Goal: Task Accomplishment & Management: Complete application form

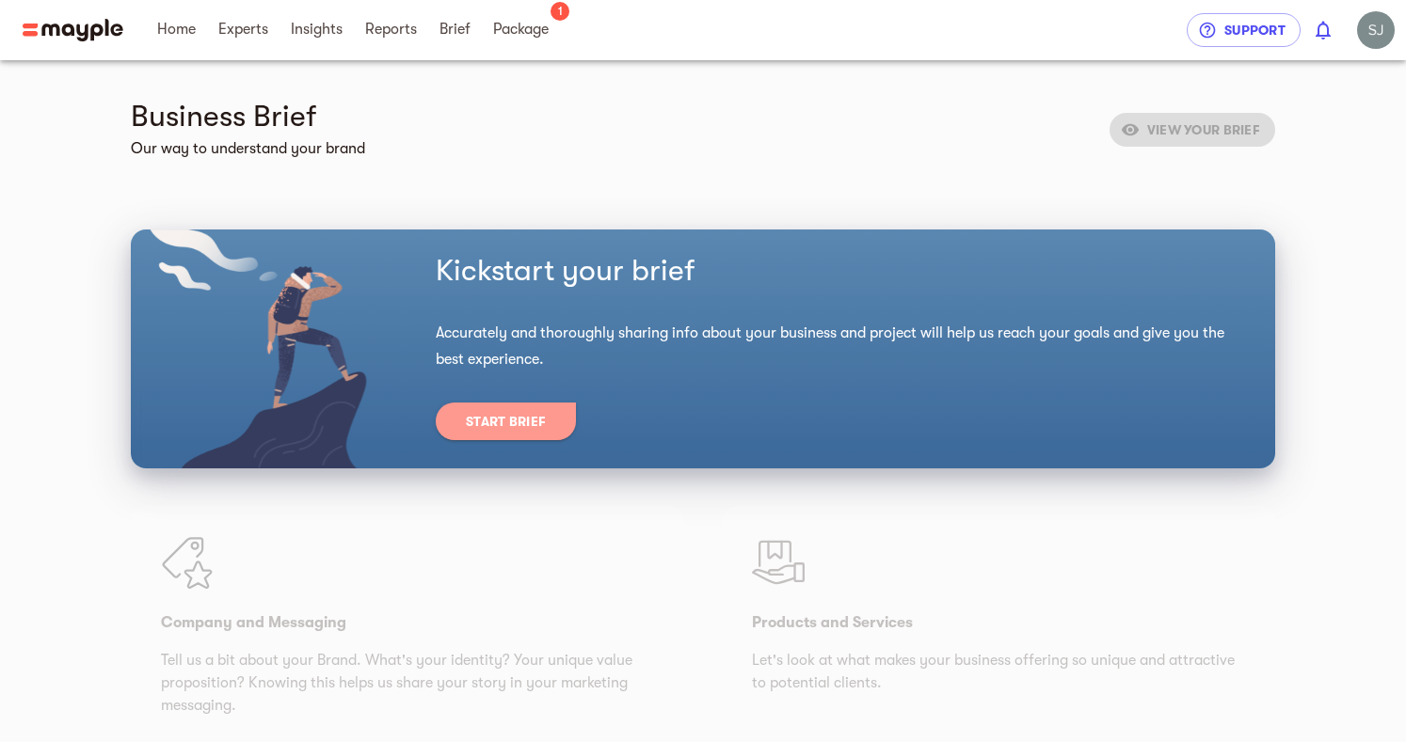
click at [529, 416] on span "Start Brief" at bounding box center [506, 421] width 80 height 23
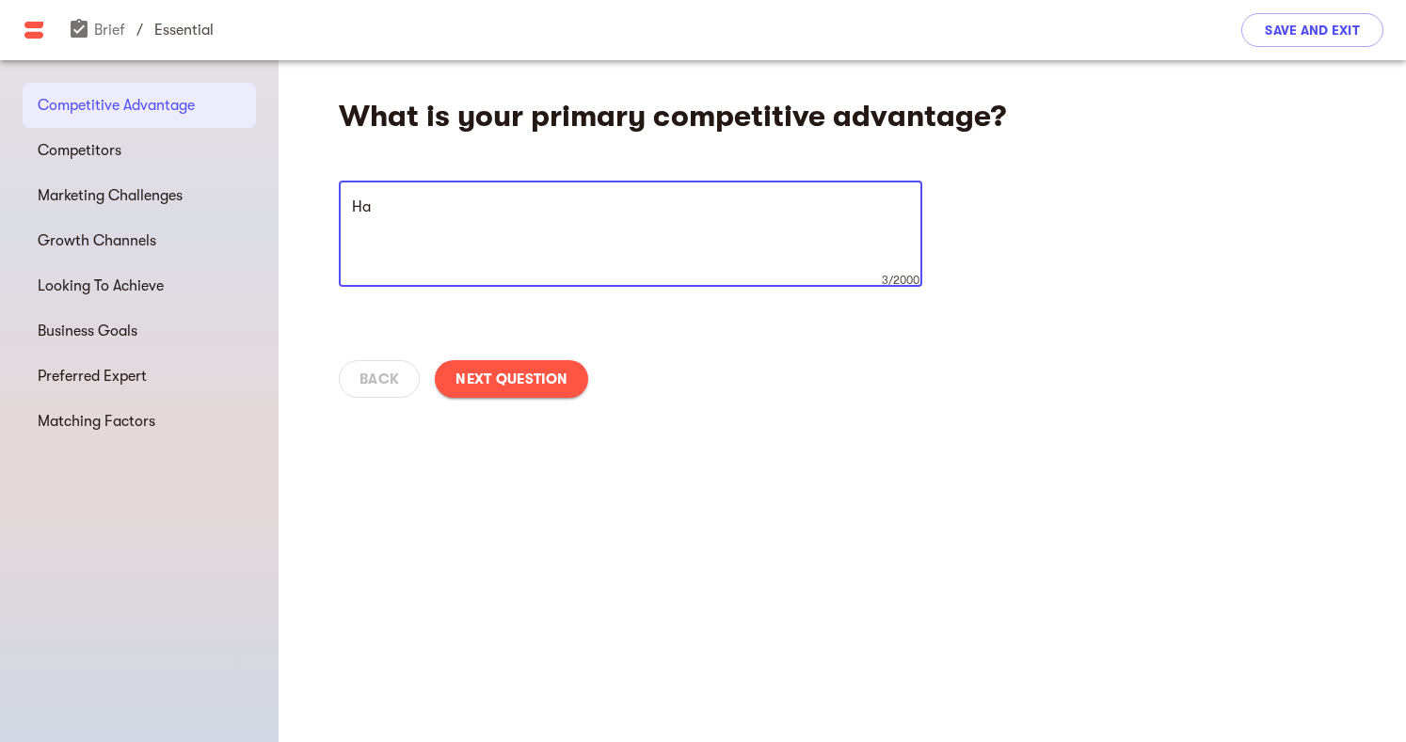
type textarea "H"
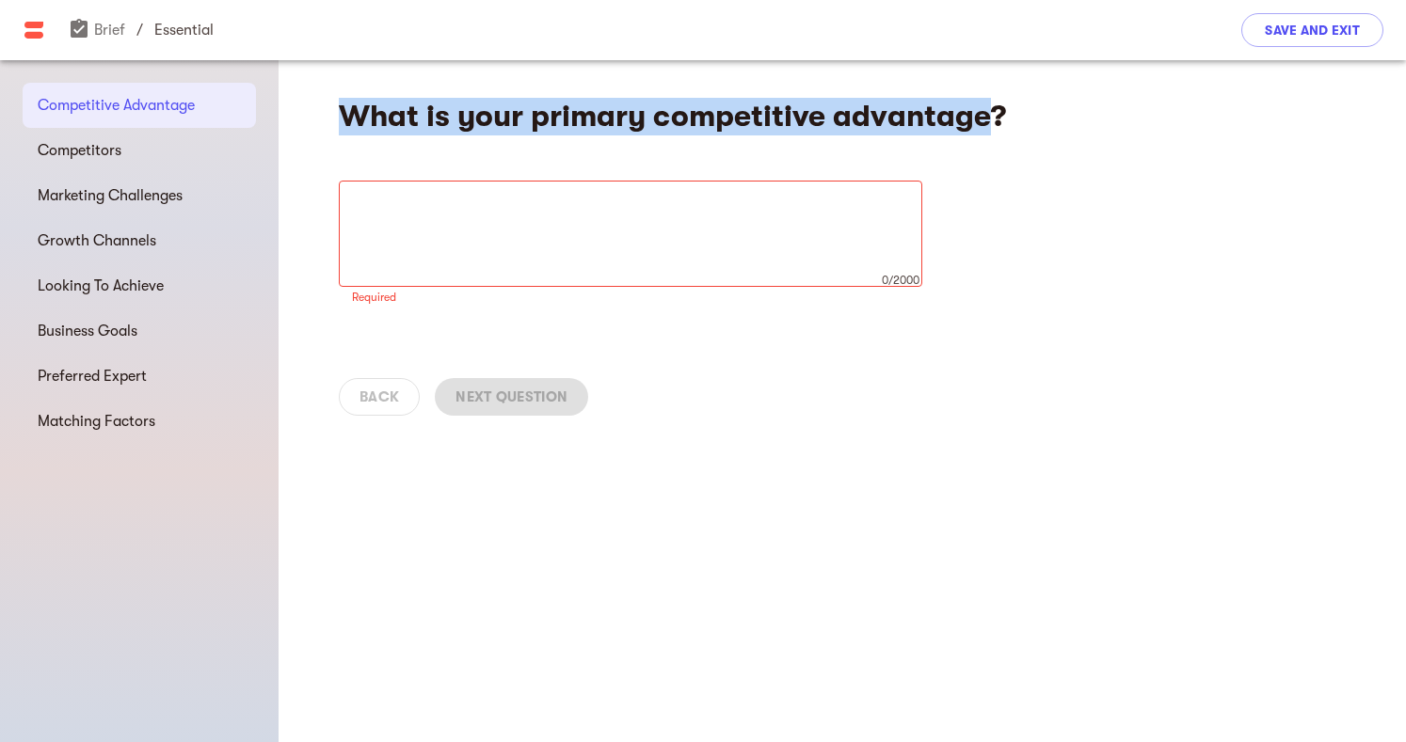
drag, startPoint x: 988, startPoint y: 110, endPoint x: 341, endPoint y: 106, distance: 647.3
click at [341, 106] on h4 "What is your primary competitive advantage?" at bounding box center [682, 117] width 687 height 38
copy h4 "What is your primary competitive advantage"
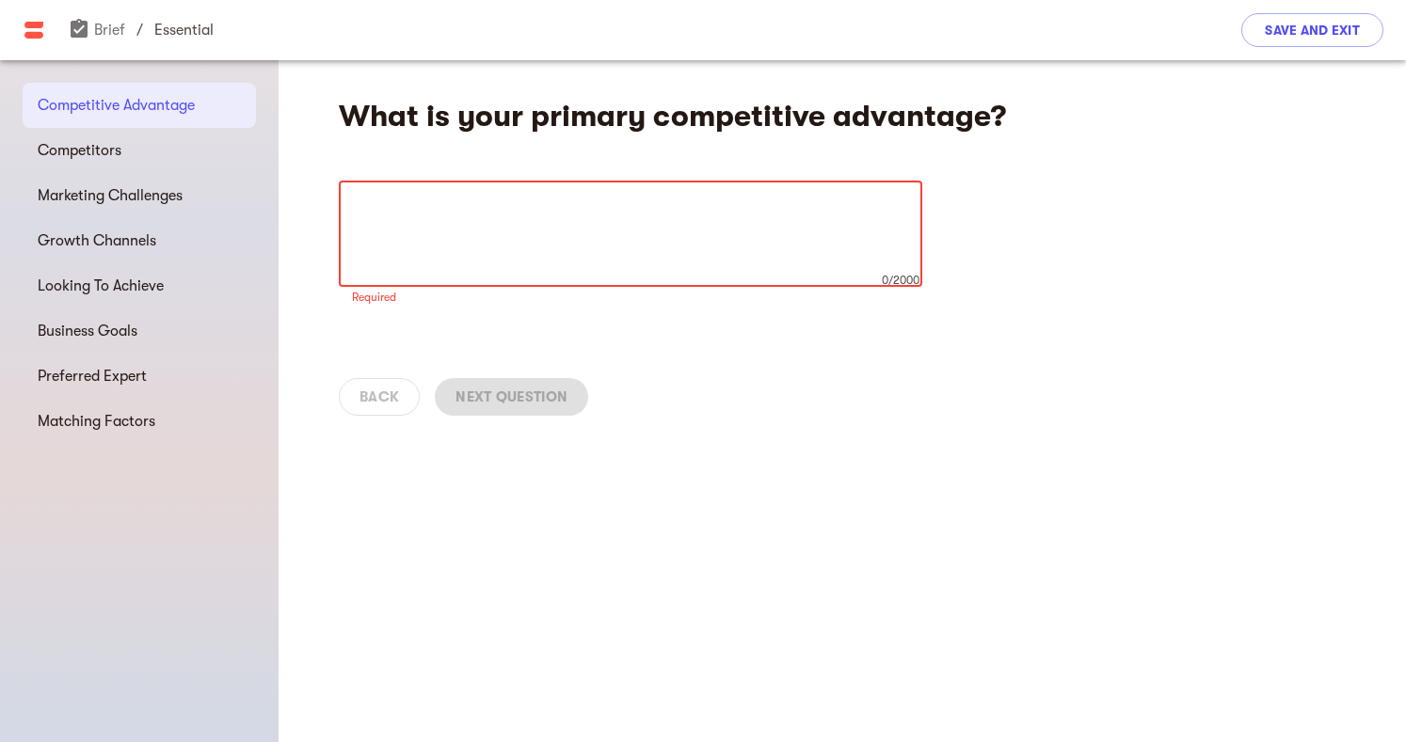
click at [459, 211] on textarea at bounding box center [630, 234] width 557 height 71
click at [360, 205] on textarea at bounding box center [630, 234] width 557 height 71
paste textarea "At ProHealth & Ivvion, we are committed to raising the standards in nutrition a…"
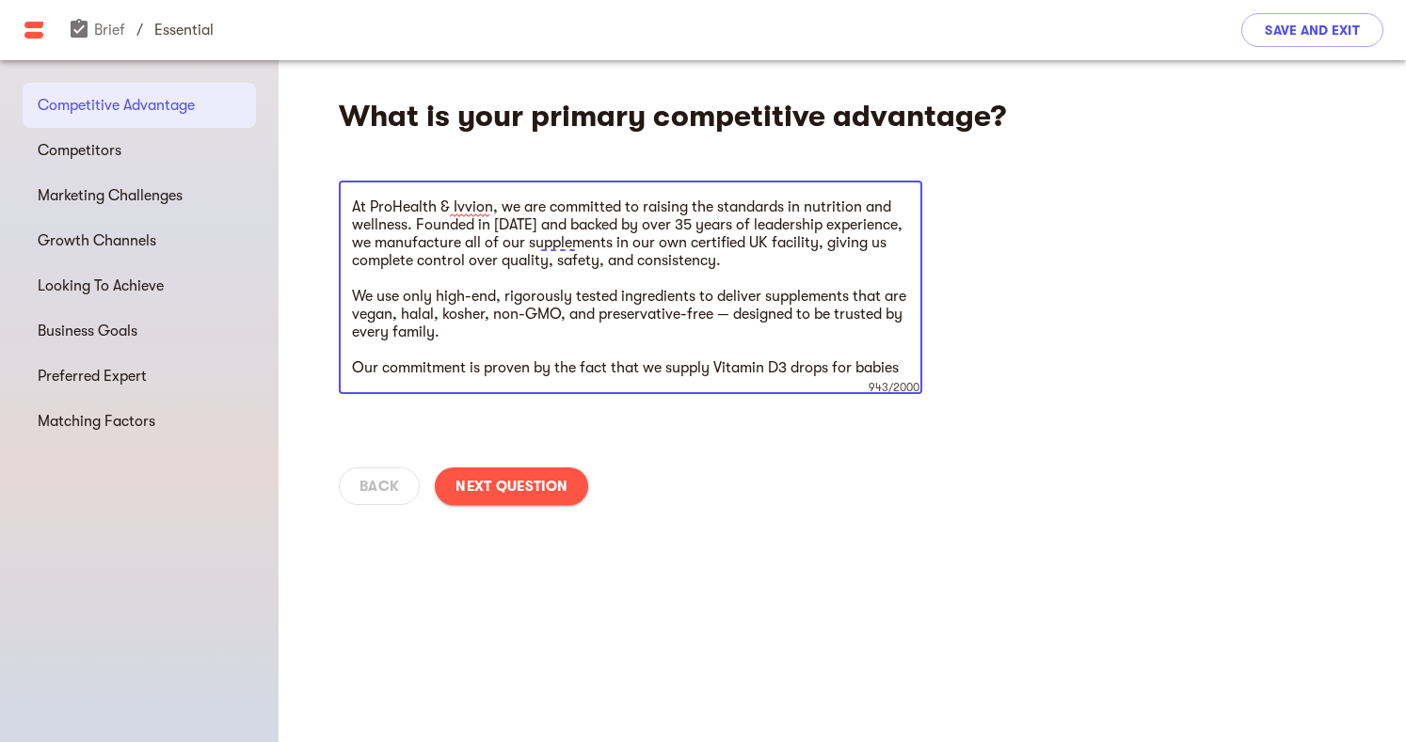
click at [377, 313] on textarea "At ProHealth & Ivvion, we are committed to raising the standards in nutrition a…" at bounding box center [630, 288] width 557 height 179
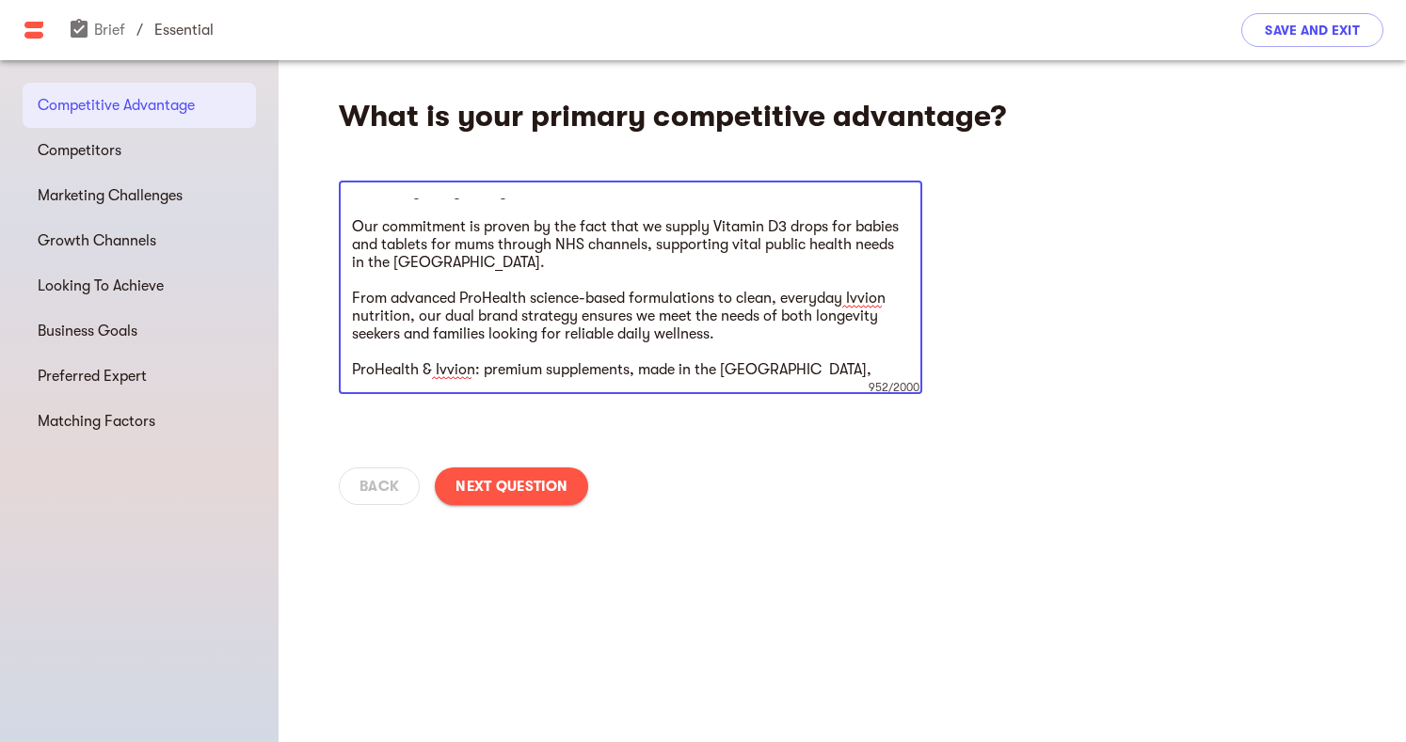
scroll to position [143, 0]
type textarea "At ProHealth & Ivvion, we are committed to raising the standards in nutrition a…"
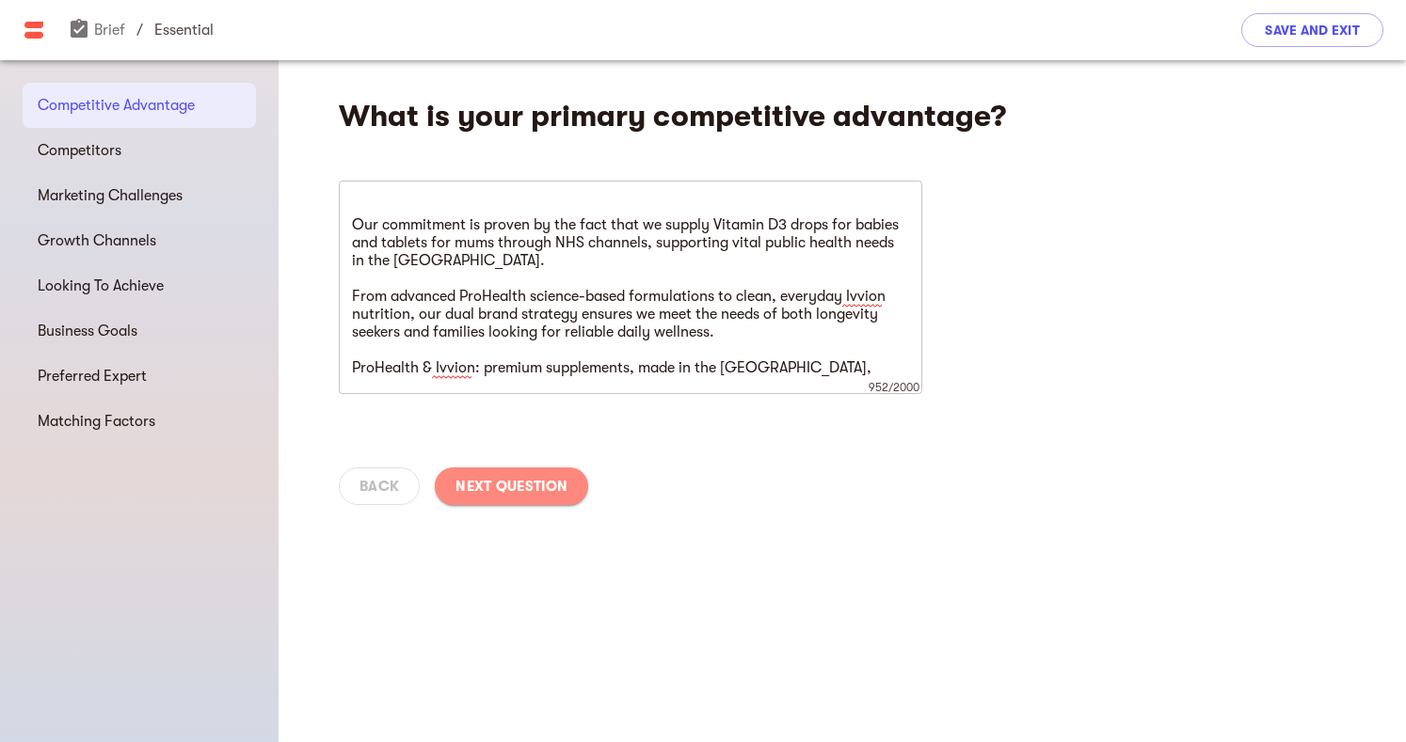
click at [528, 485] on span "Next Question" at bounding box center [511, 486] width 112 height 23
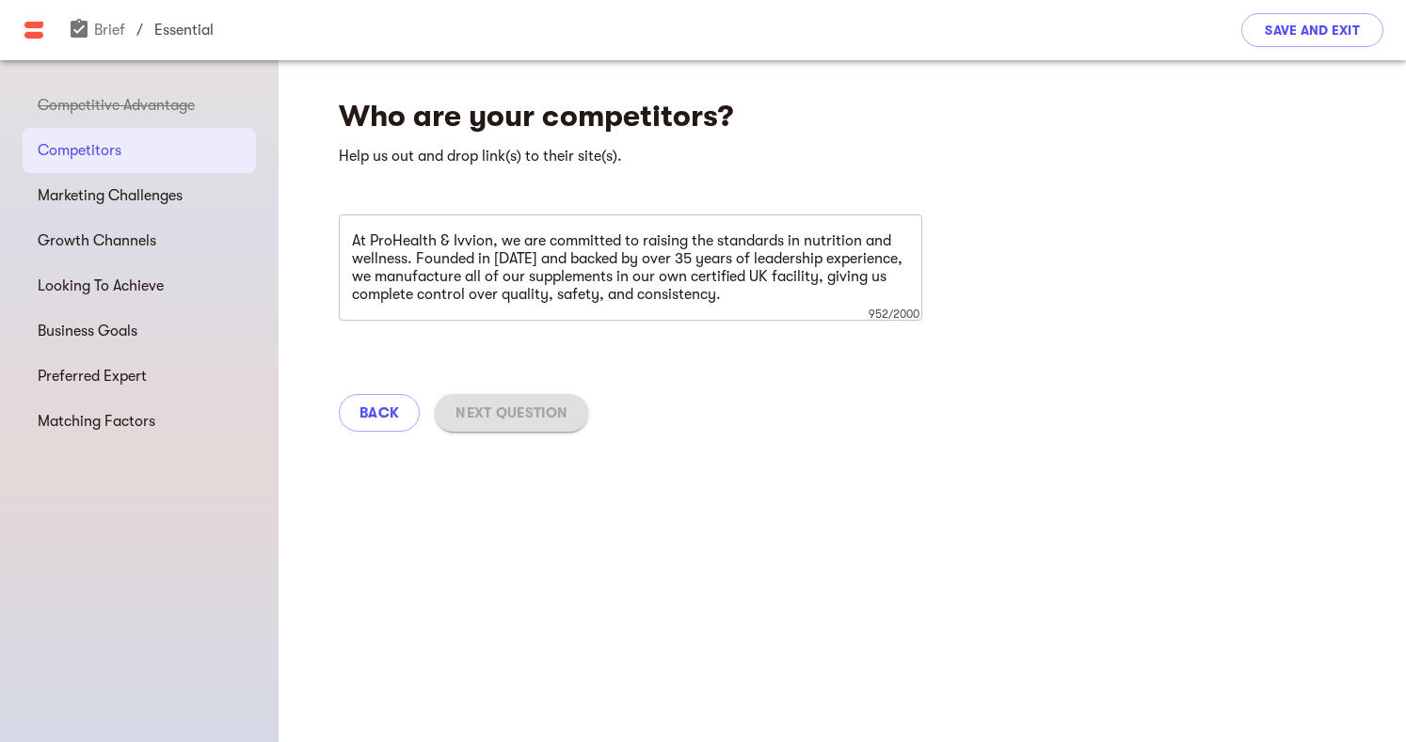
scroll to position [0, 0]
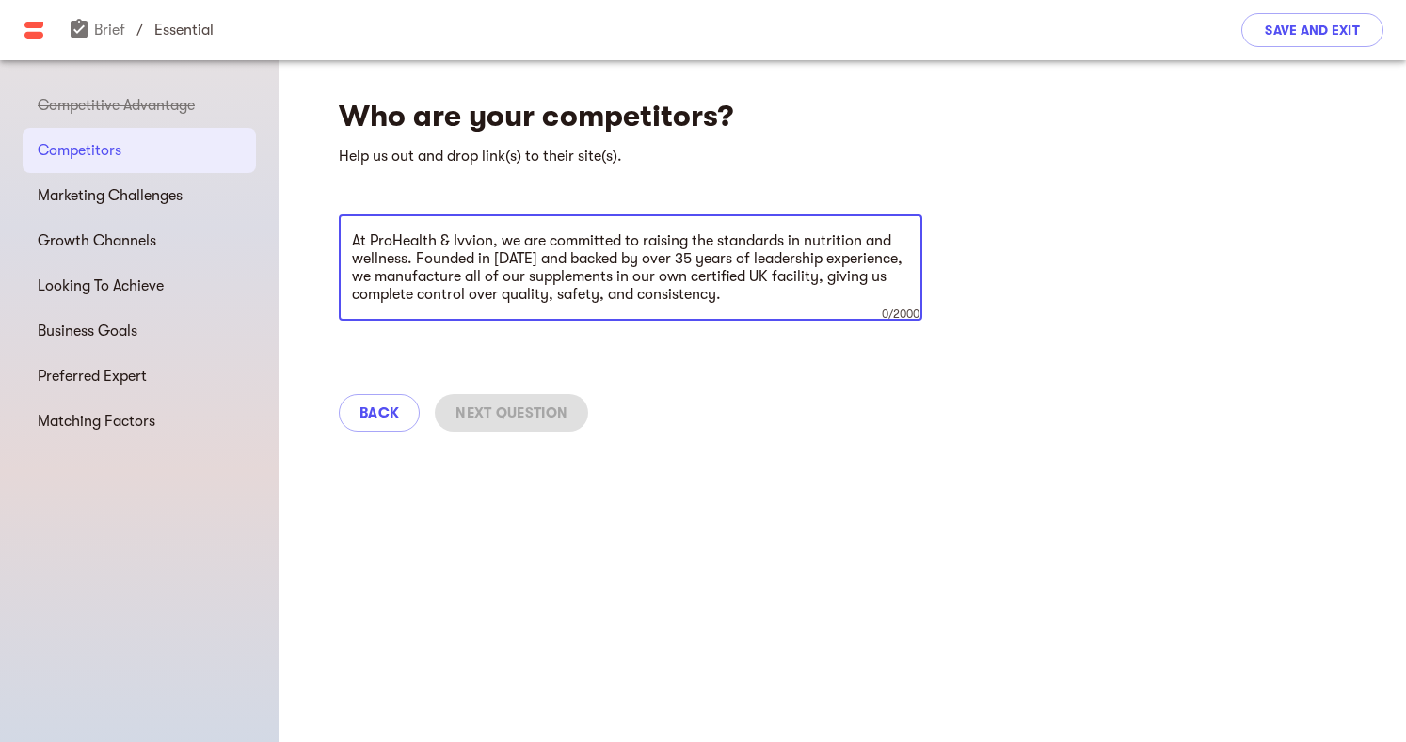
click at [360, 232] on textarea "At ProHealth & Ivvion, we are committed to raising the standards in nutrition a…" at bounding box center [630, 267] width 557 height 71
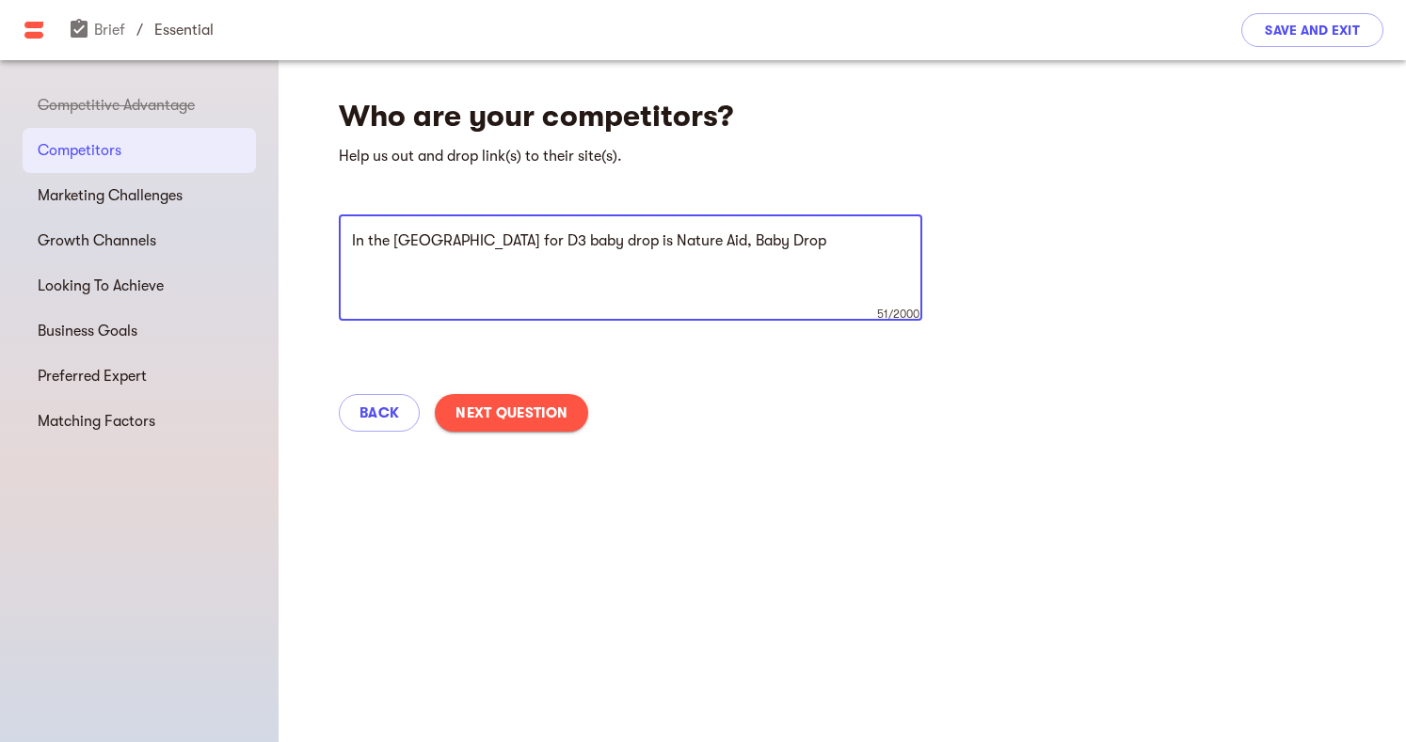
drag, startPoint x: 594, startPoint y: 242, endPoint x: 594, endPoint y: 256, distance: 14.1
click at [594, 242] on textarea "In the [GEOGRAPHIC_DATA] for D3 baby drop is Nature Aid, Baby Drop" at bounding box center [630, 267] width 557 height 71
click at [707, 240] on textarea "In the UK for D3 baby drop is Natures Aid, Baby Drop" at bounding box center [630, 267] width 557 height 71
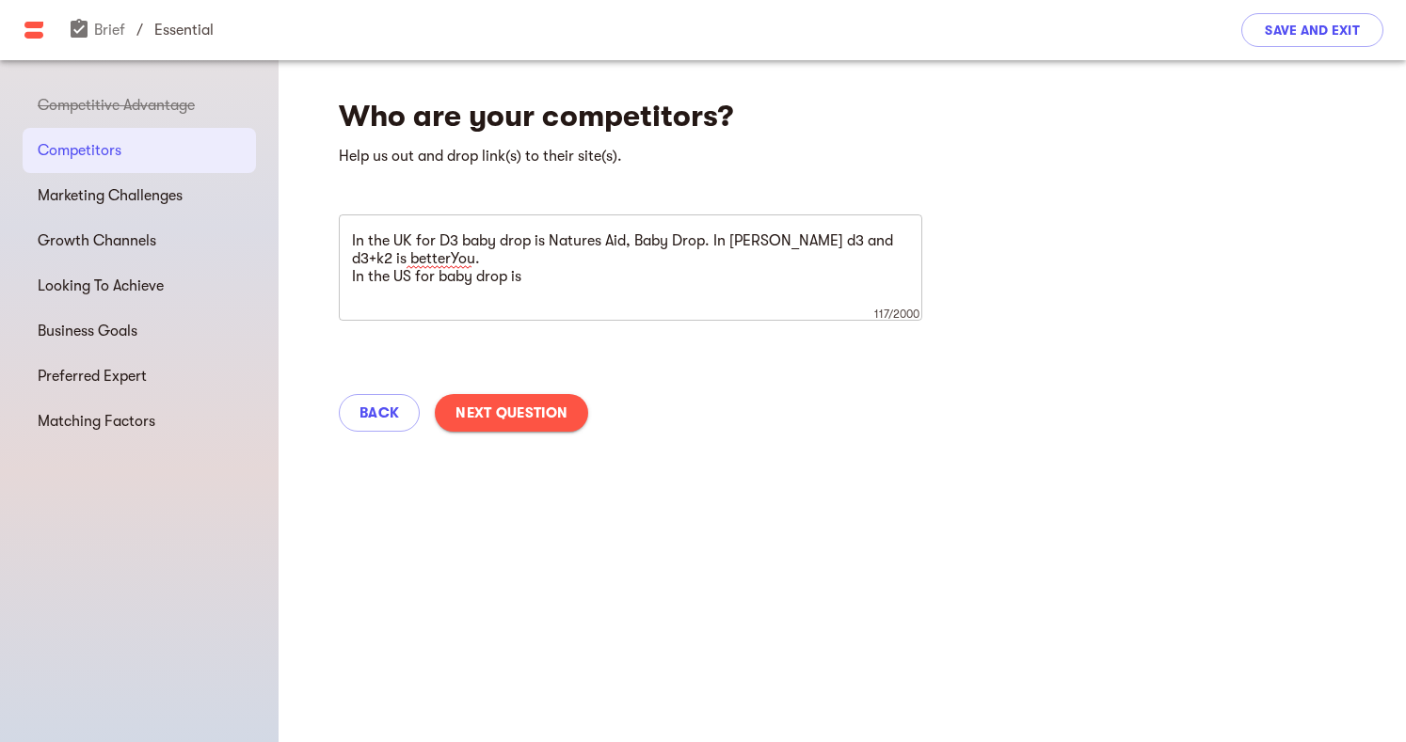
click at [659, 377] on div "Back Next Question" at bounding box center [841, 413] width 1127 height 83
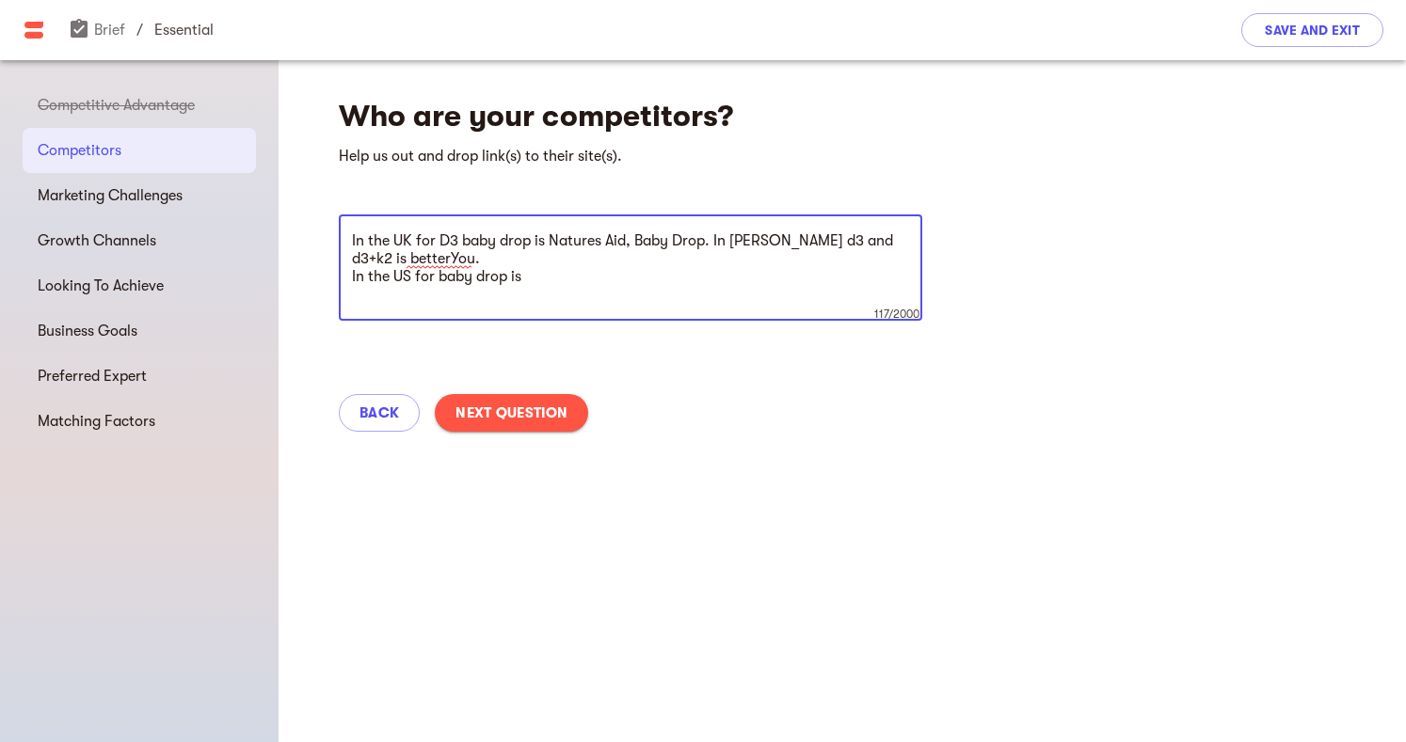
click at [543, 274] on textarea "In the UK for D3 baby drop is Natures Aid, Baby Drop. In [PERSON_NAME] d3 and d…" at bounding box center [630, 267] width 557 height 71
type textarea "In the UK for D3 baby drop is Natures Aid, Baby Drop. In [PERSON_NAME] d3 and d…"
click at [513, 410] on span "Next Question" at bounding box center [511, 413] width 112 height 23
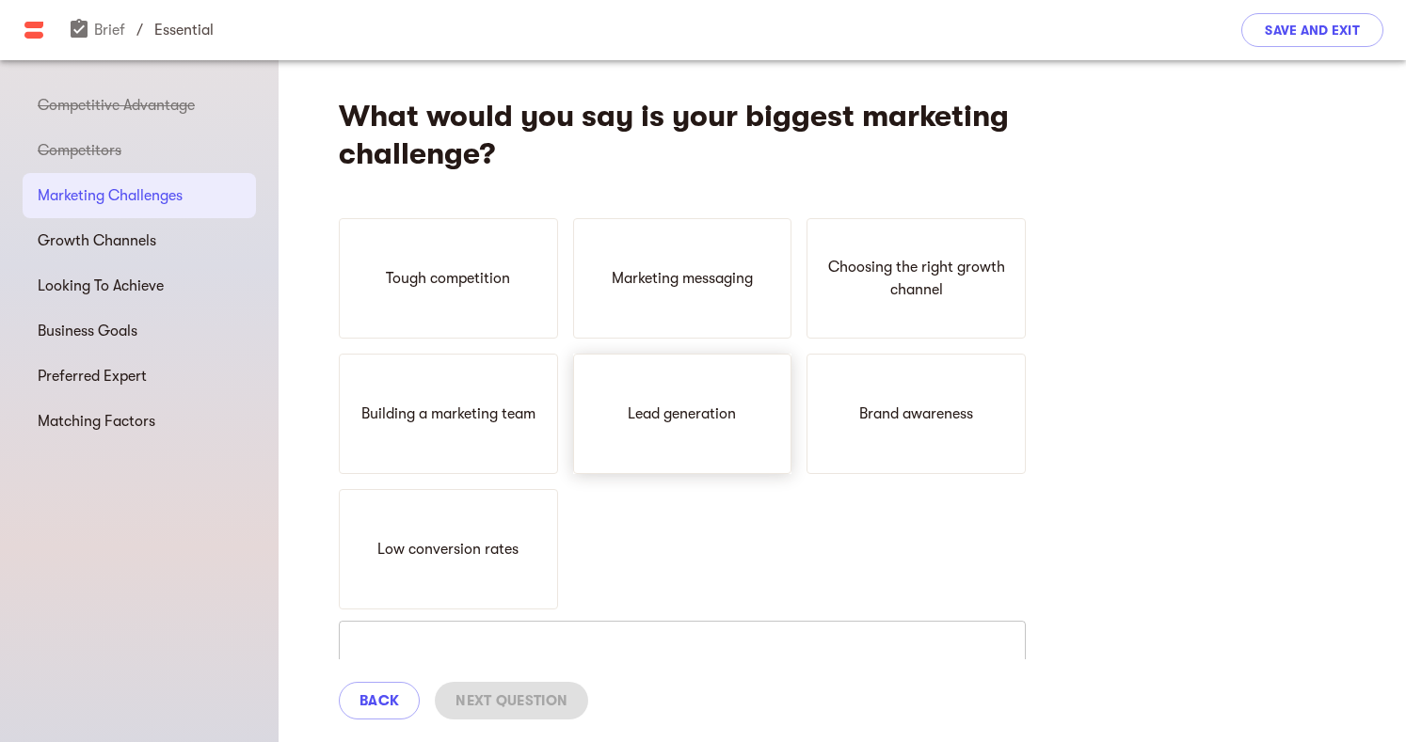
click at [692, 423] on p "Lead generation" at bounding box center [681, 414] width 108 height 23
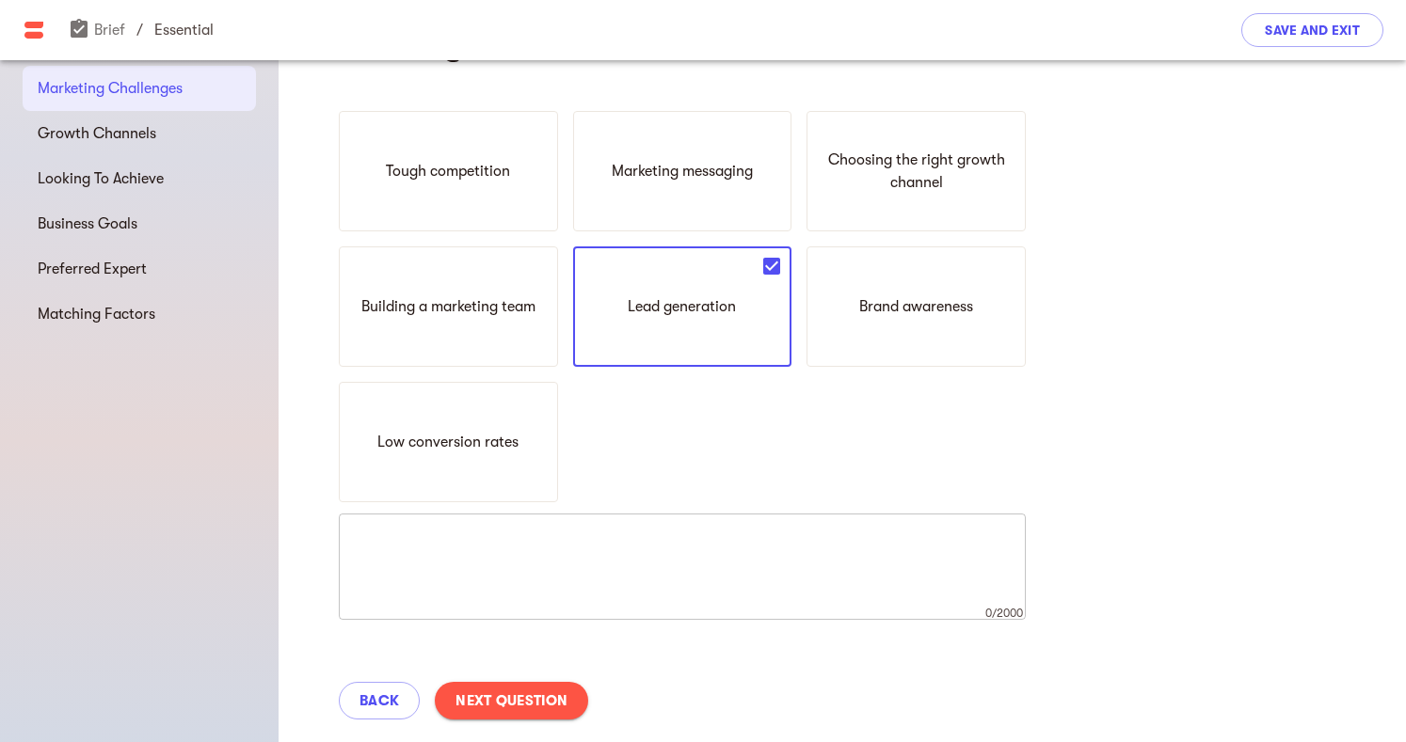
scroll to position [141, 0]
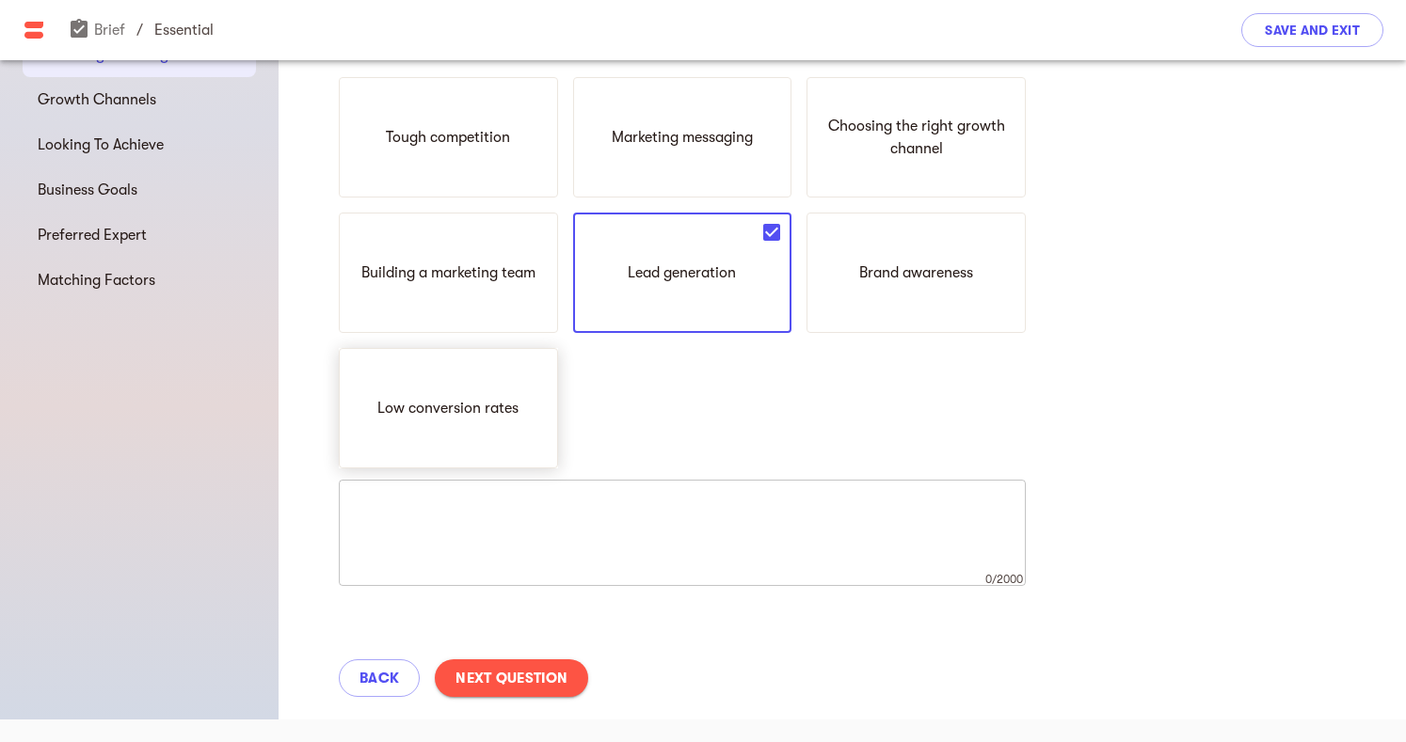
click at [513, 413] on p "Low conversion rates" at bounding box center [447, 408] width 141 height 23
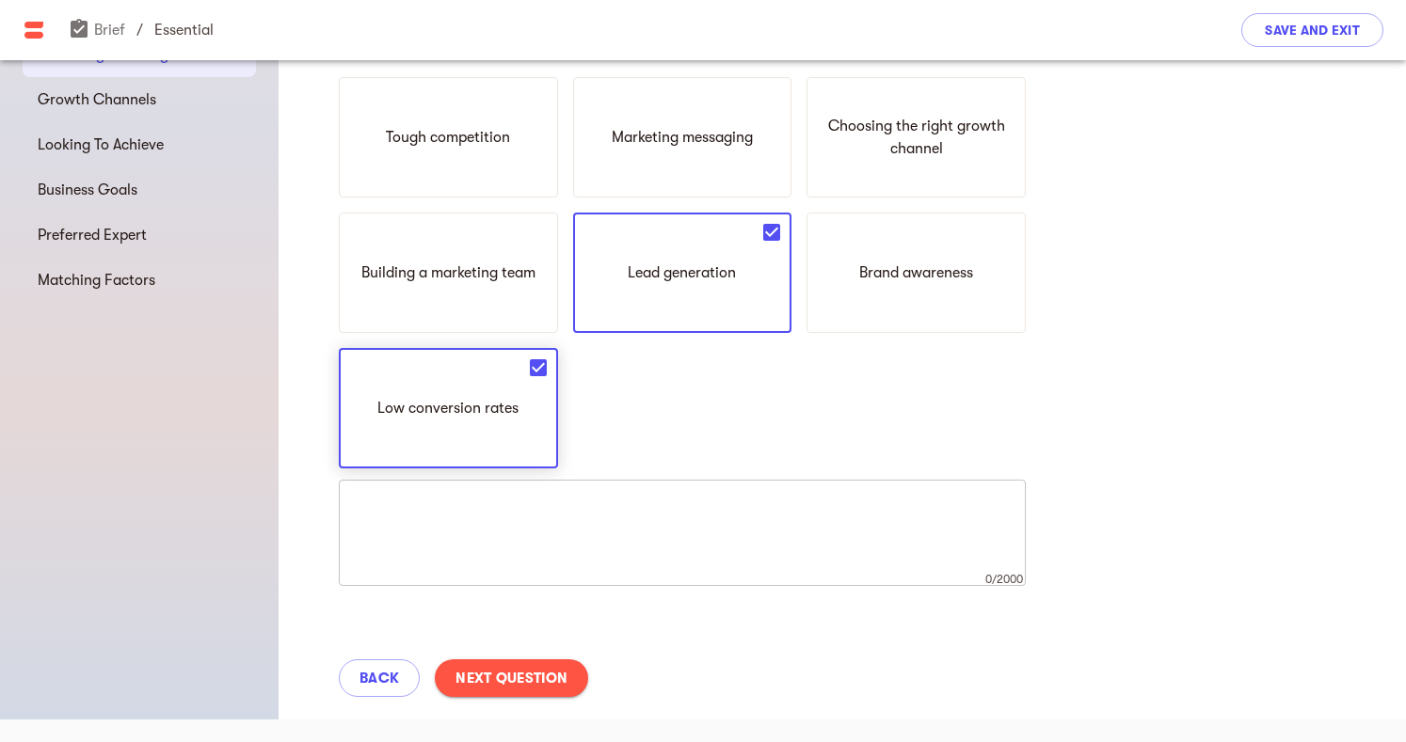
click at [540, 364] on icon at bounding box center [538, 367] width 17 height 17
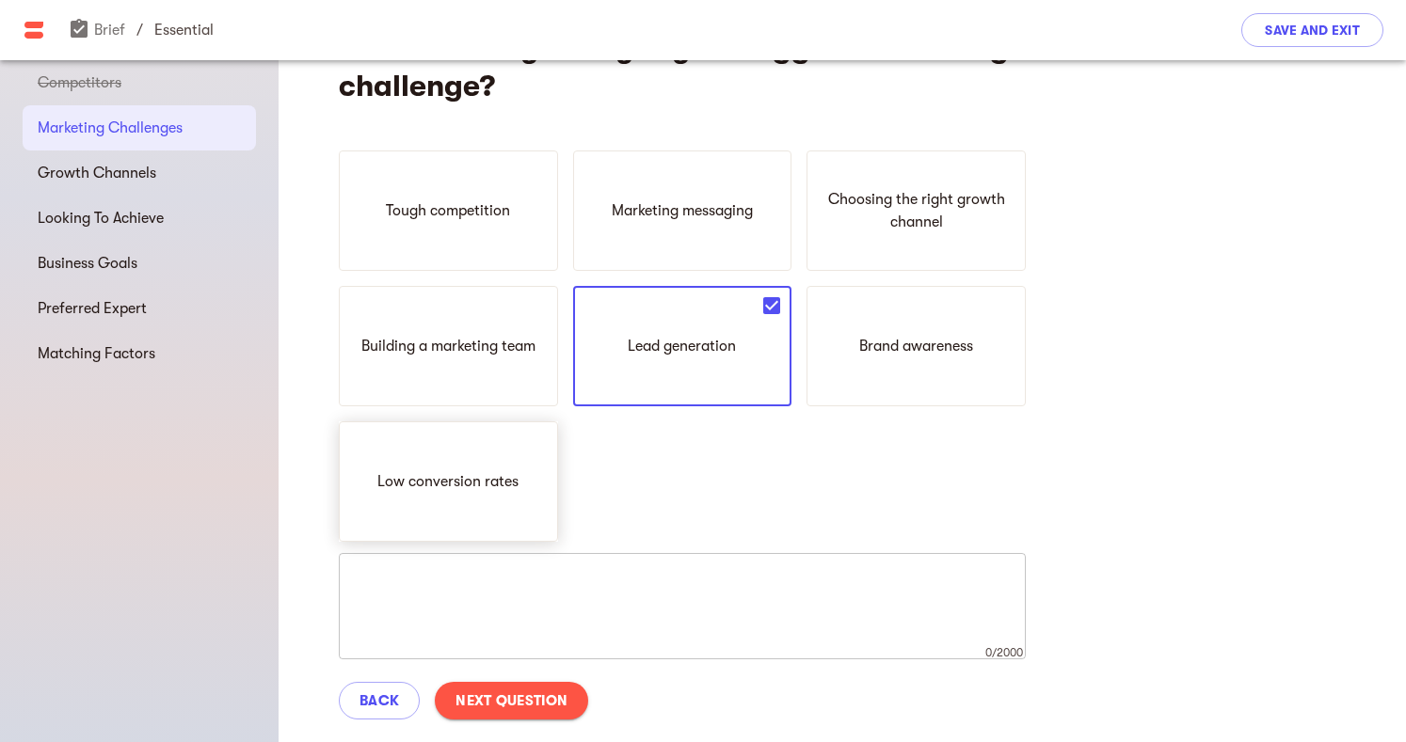
scroll to position [67, 0]
click at [918, 355] on p "Brand awareness" at bounding box center [916, 347] width 114 height 23
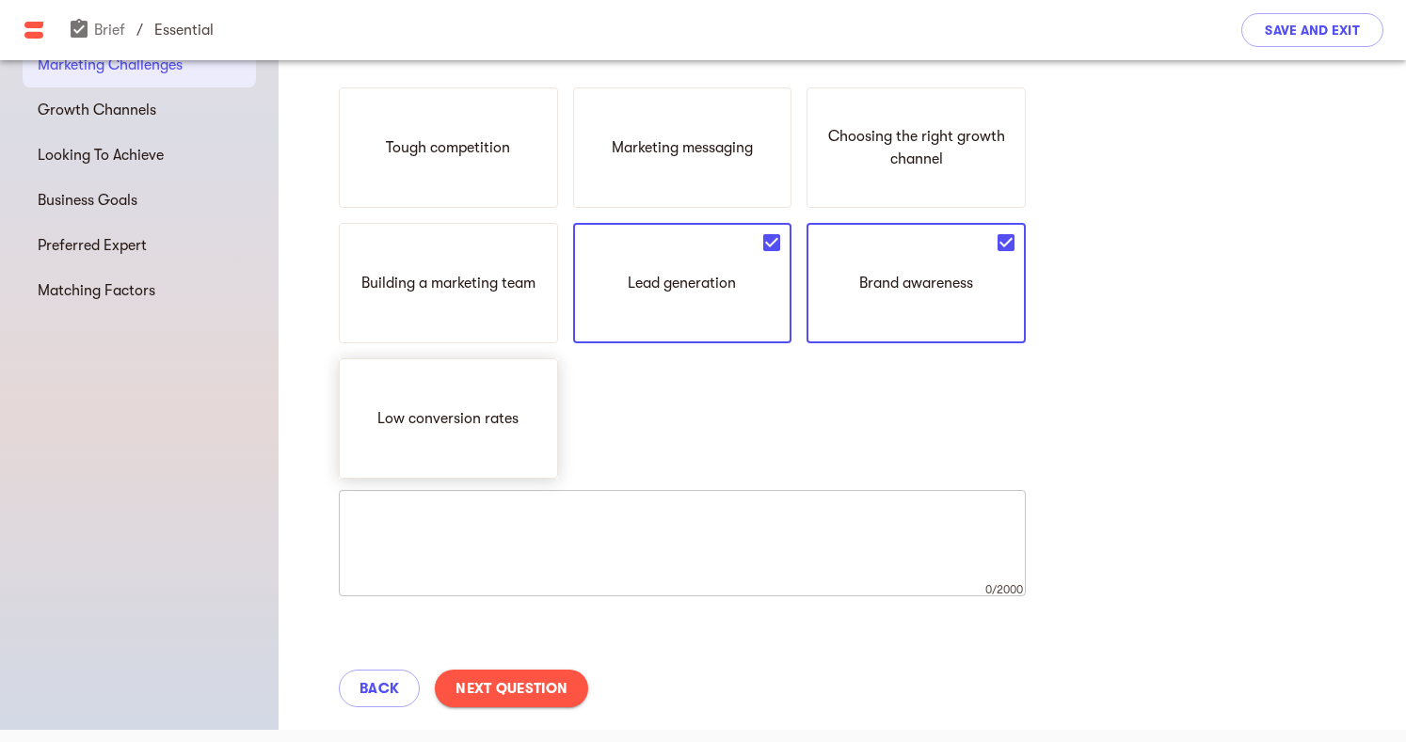
scroll to position [141, 0]
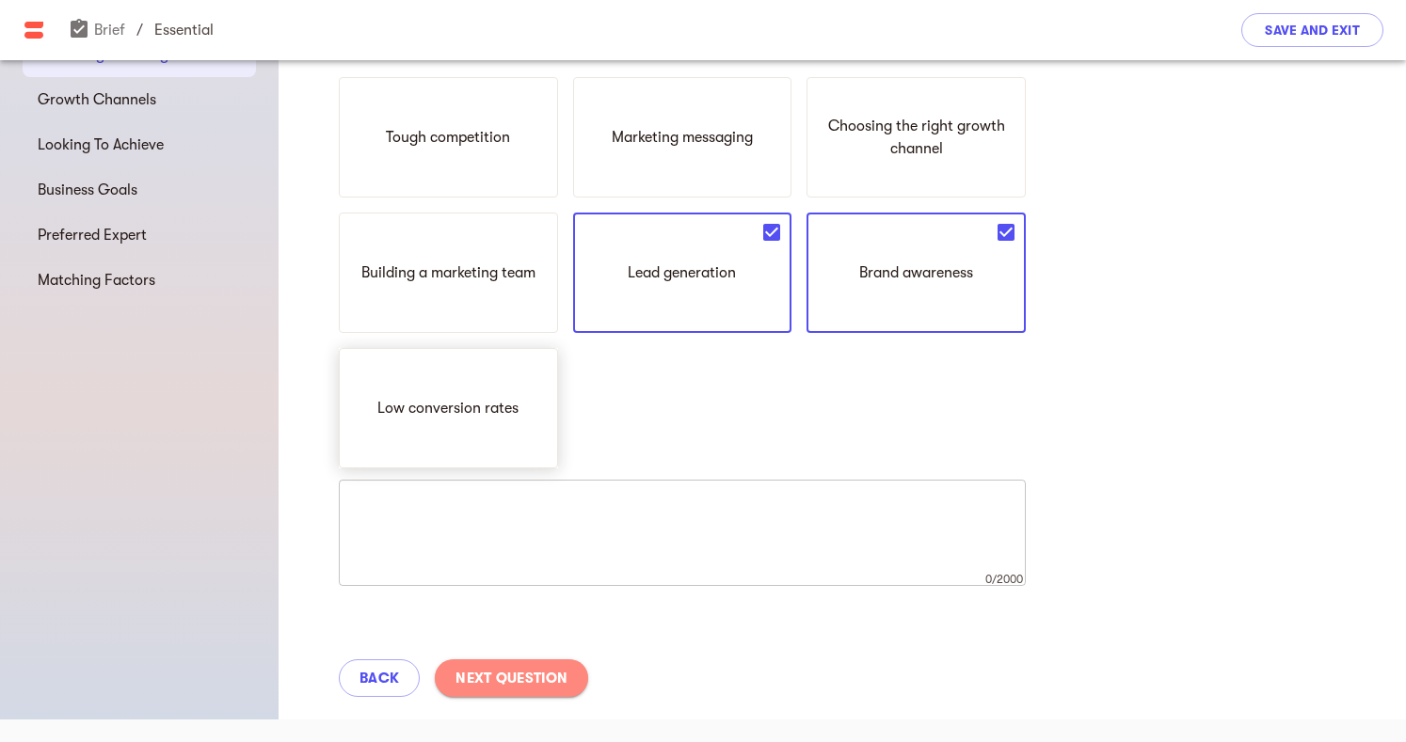
click at [536, 680] on span "Next Question" at bounding box center [511, 678] width 112 height 23
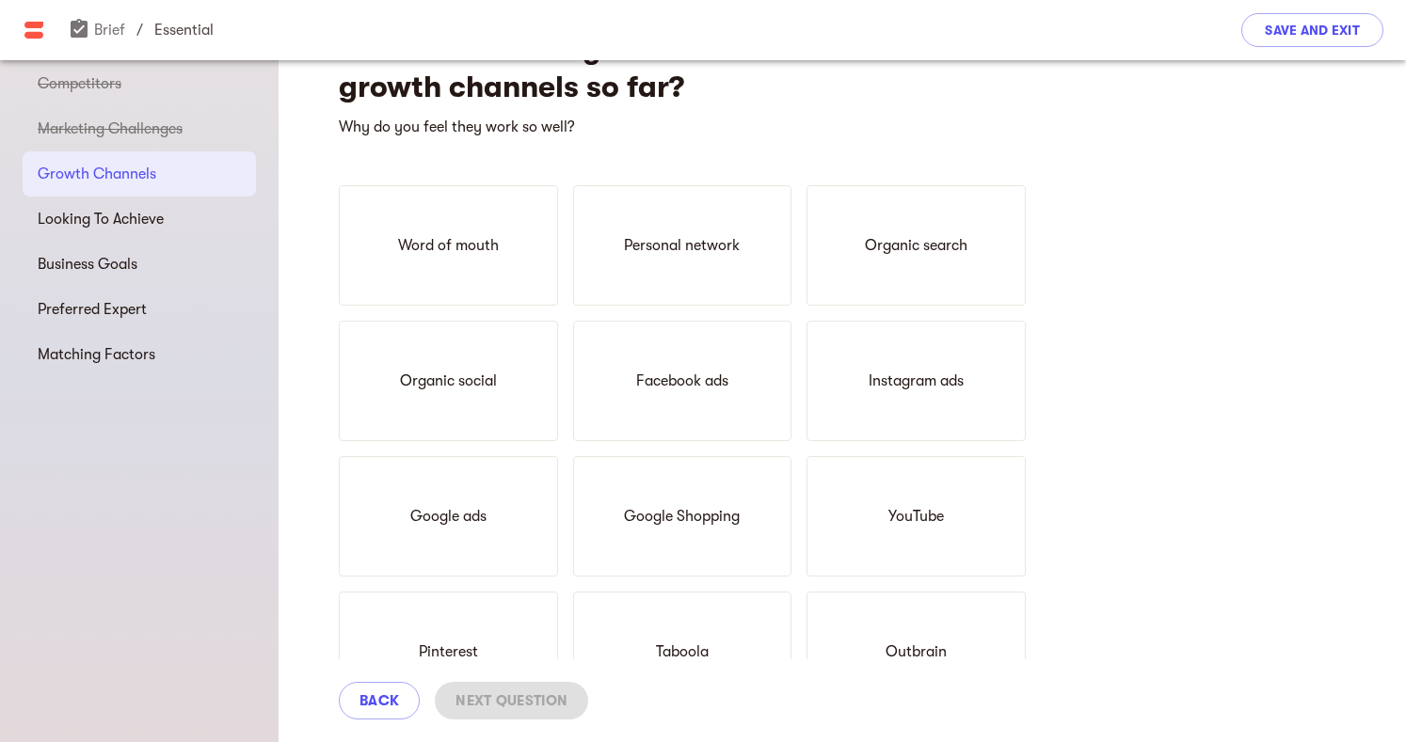
scroll to position [69, 0]
click at [968, 254] on div "Organic search" at bounding box center [915, 243] width 219 height 120
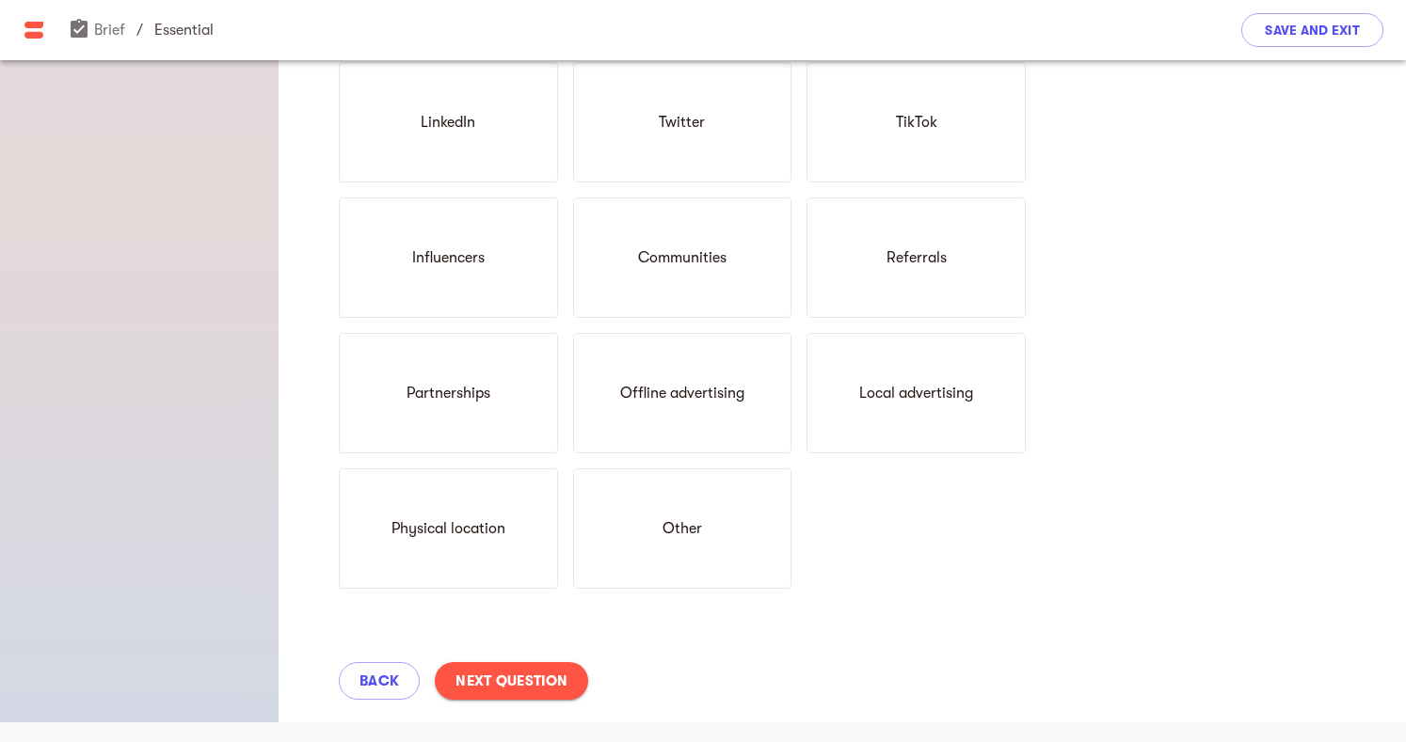
scroll to position [735, 0]
click at [560, 680] on span "Next Question" at bounding box center [511, 678] width 112 height 23
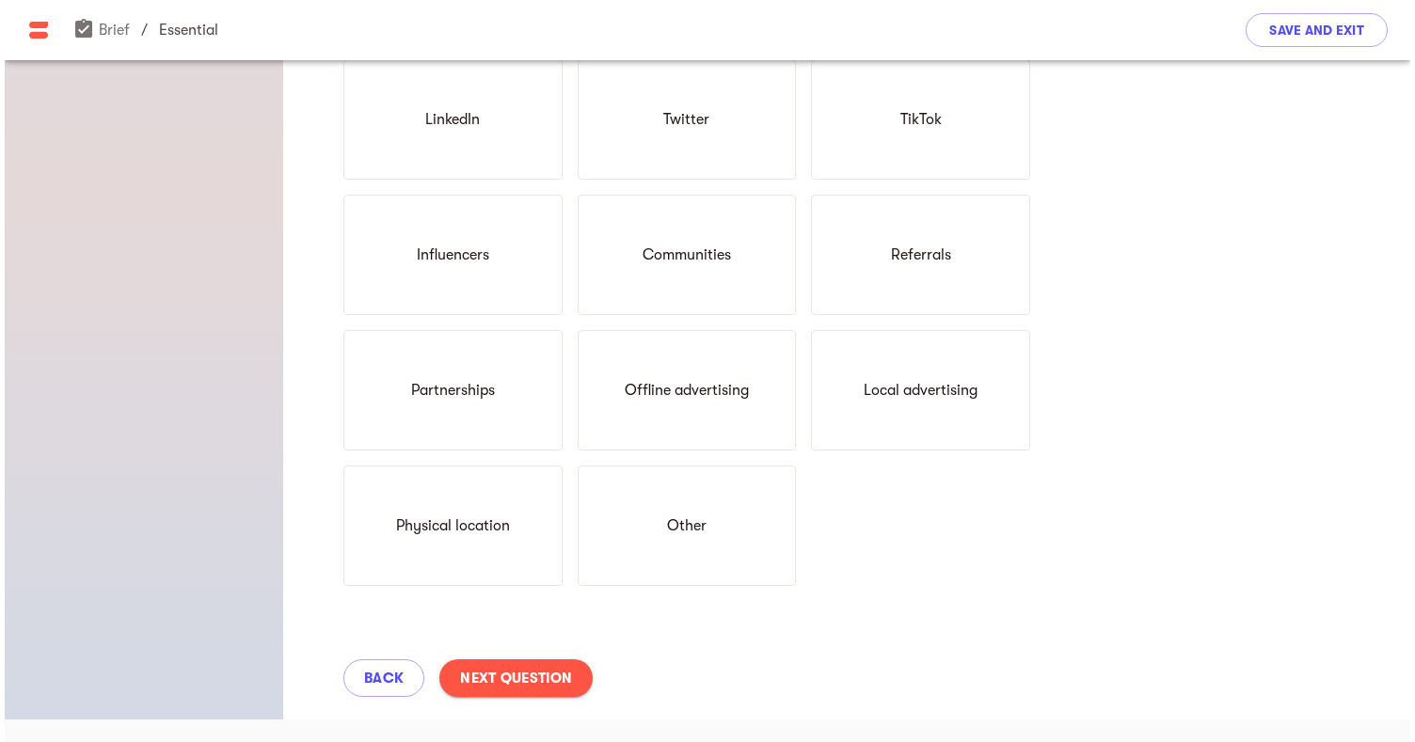
scroll to position [23, 0]
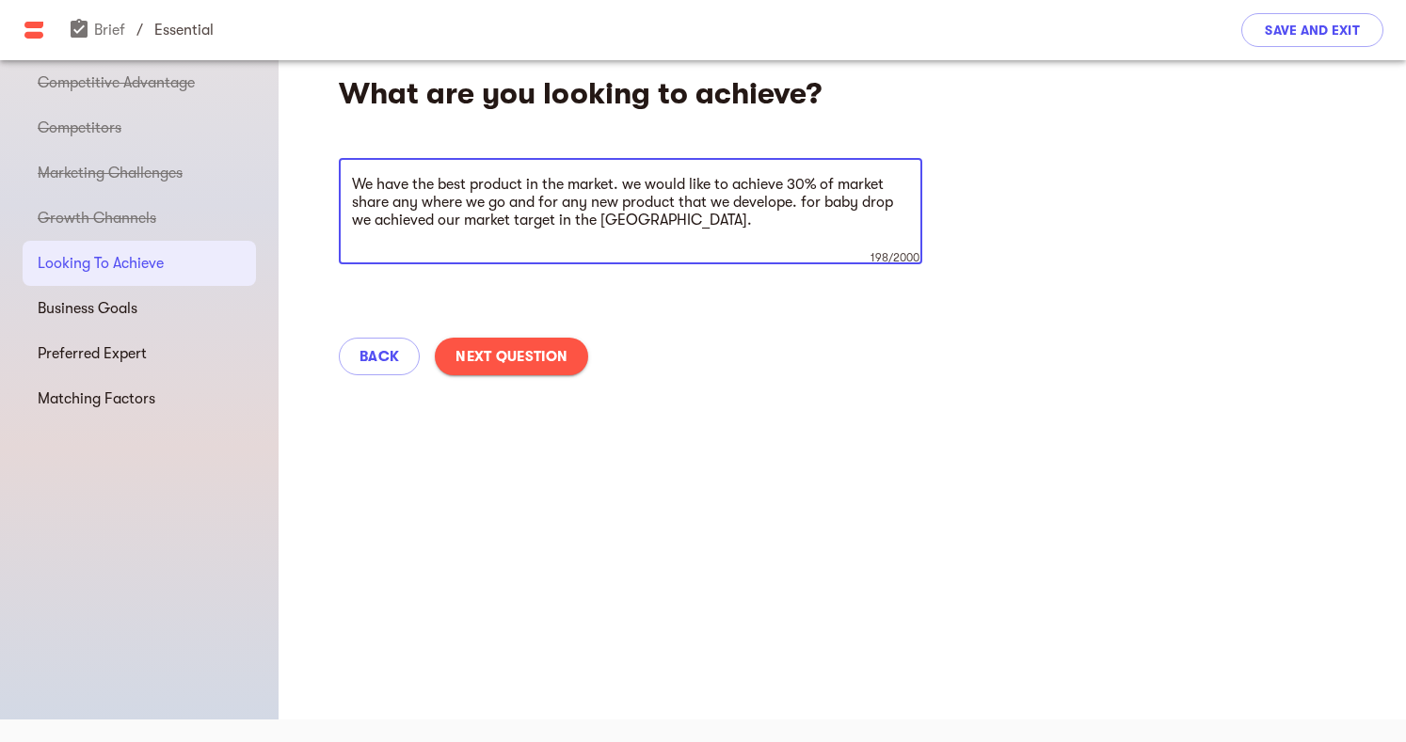
type textarea "We have the best product in the market. we would like to achieve 30% of market …"
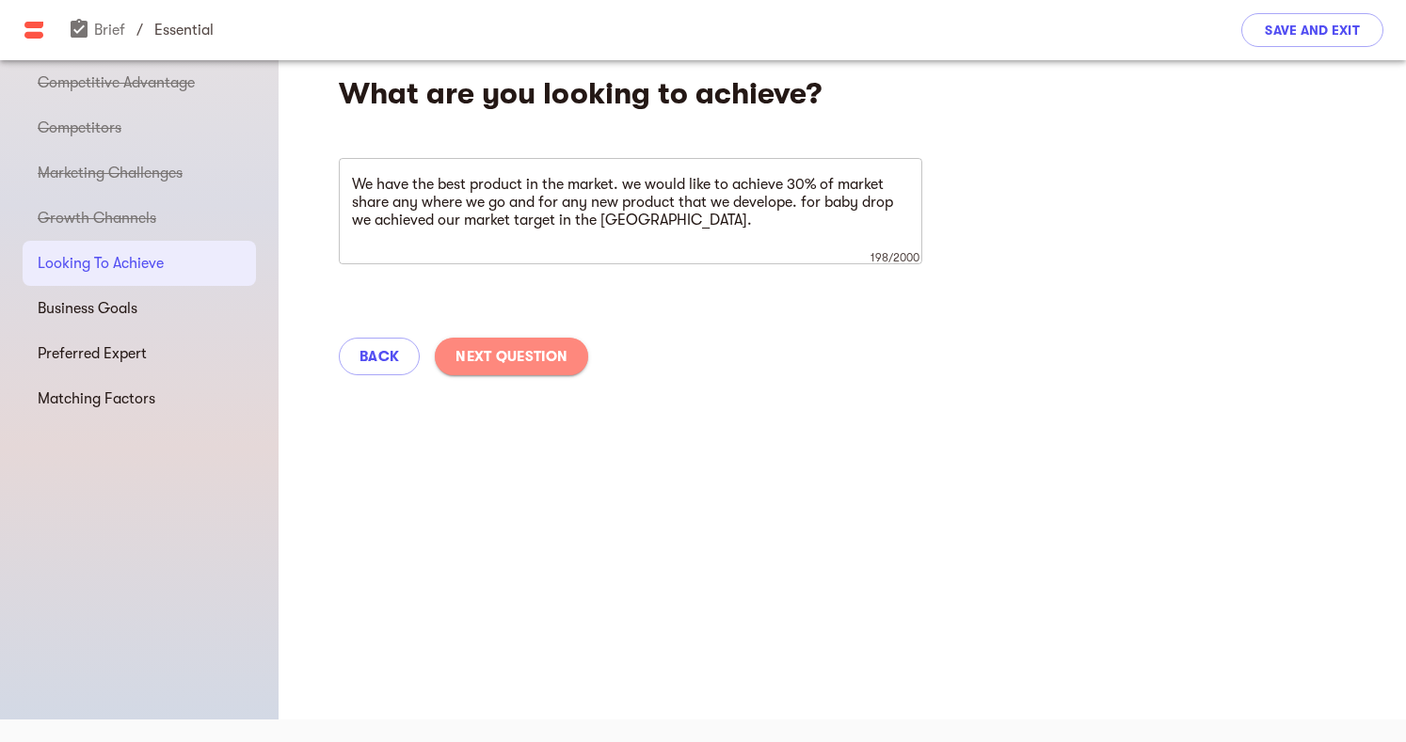
click at [543, 354] on span "Next Question" at bounding box center [511, 356] width 112 height 23
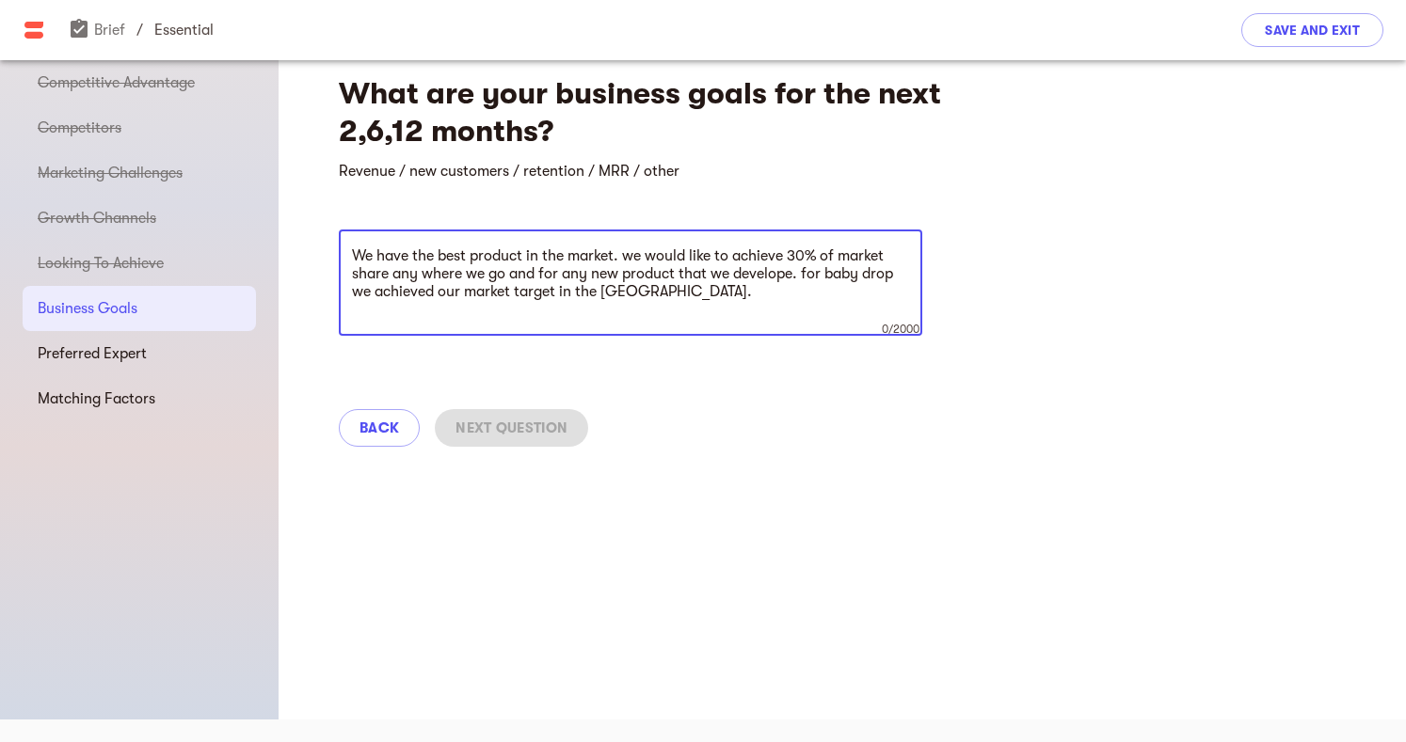
click at [373, 248] on textarea "We have the best product in the market. we would like to achieve 30% of market …" at bounding box center [630, 282] width 557 height 71
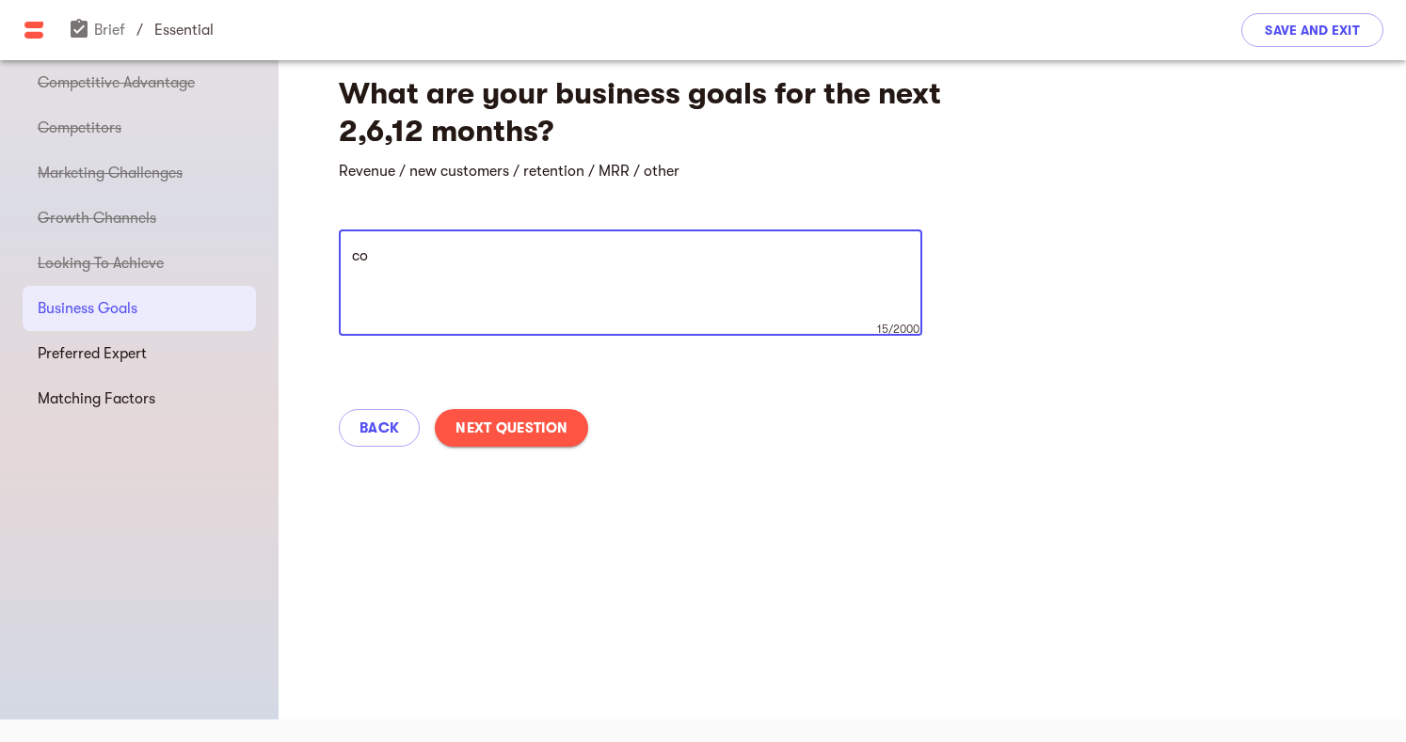
type textarea "c"
click at [524, 251] on textarea "each product is different. for our baby d3 drop I would like to get 3000" at bounding box center [630, 282] width 557 height 71
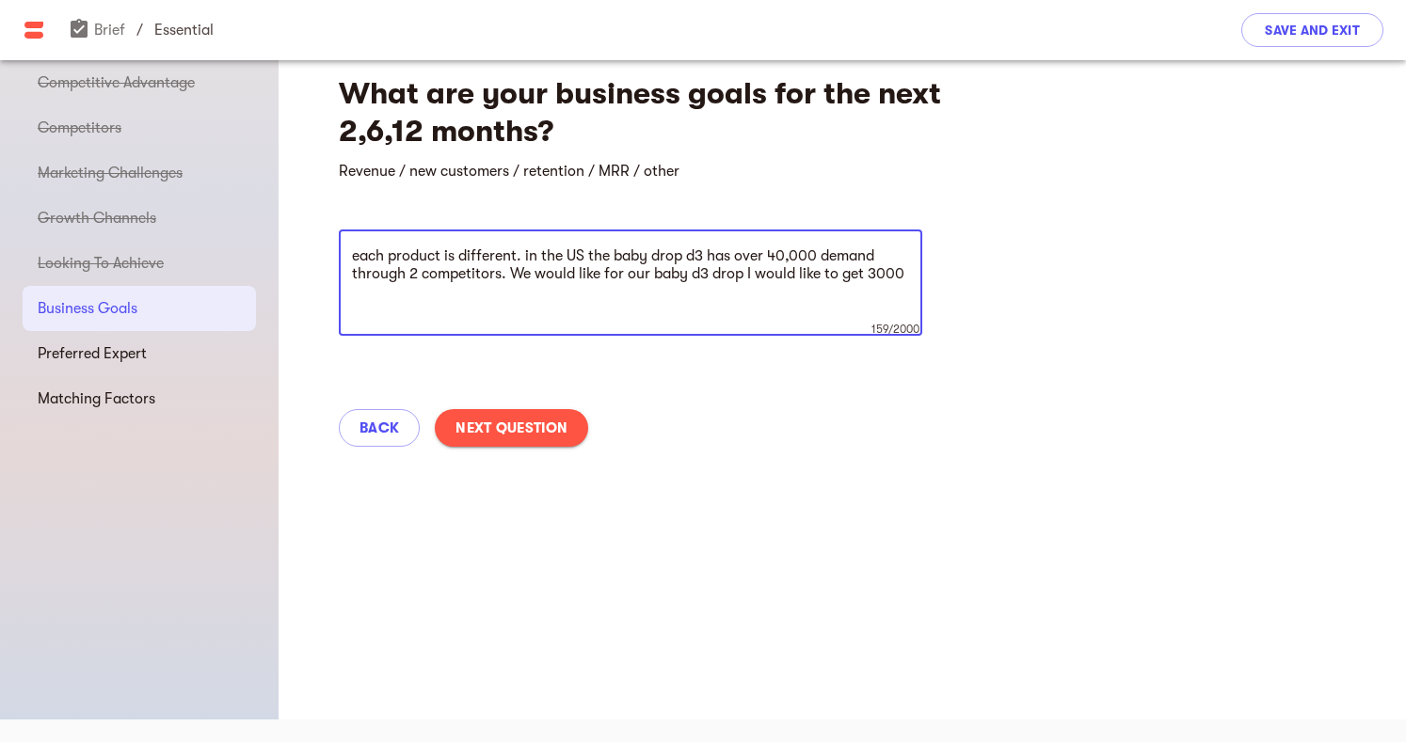
click at [822, 272] on textarea "each product is different. in the US the baby drop d3 has over 40,000 demand th…" at bounding box center [630, 282] width 557 height 71
click at [839, 273] on textarea "each product is different. in the US the baby drop d3 has over 40,000 demand th…" at bounding box center [630, 282] width 557 height 71
click at [842, 310] on textarea "each product is different. in the US the baby drop d3 has over 40,000 demand th…" at bounding box center [630, 282] width 557 height 71
click at [749, 313] on textarea "each product is different. in the US the baby drop d3 has over 40,000 demand th…" at bounding box center [630, 282] width 557 height 71
click at [671, 250] on textarea "each product is different. in the US the baby drop d3 has over 40,000 demand th…" at bounding box center [630, 282] width 557 height 71
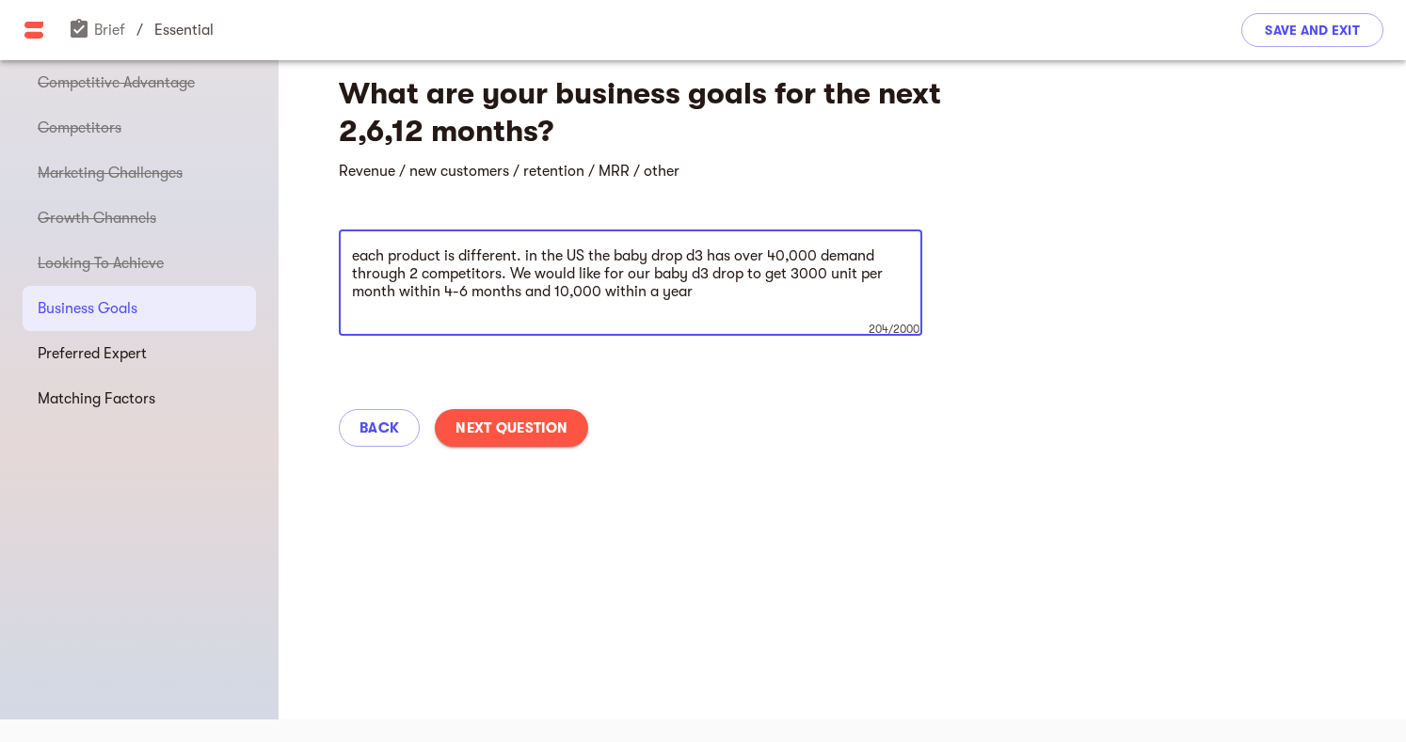
paste textarea "Each product is different. In the [GEOGRAPHIC_DATA], the Baby Drop D3 has over …"
click at [901, 254] on textarea "Each product is different. In the [GEOGRAPHIC_DATA], the Baby Drop D3 has over …" at bounding box center [630, 282] width 557 height 71
click at [621, 322] on div "Each product is different. In the [GEOGRAPHIC_DATA], the Baby Drop D3 has over …" at bounding box center [630, 283] width 583 height 106
click at [732, 291] on textarea "Each product is different. In the [GEOGRAPHIC_DATA], the Baby Drop D3 has over …" at bounding box center [630, 282] width 557 height 71
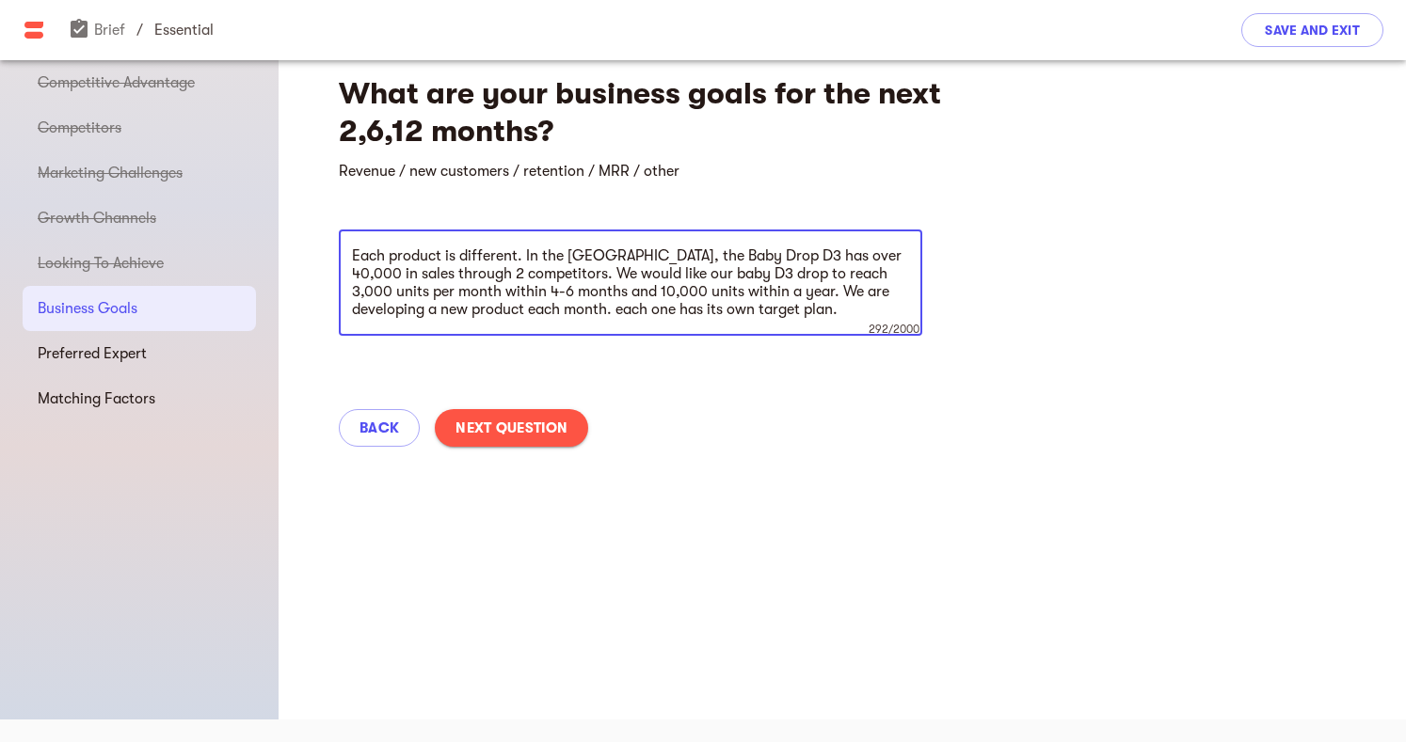
type textarea "Each product is different. In the [GEOGRAPHIC_DATA], the Baby Drop D3 has over …"
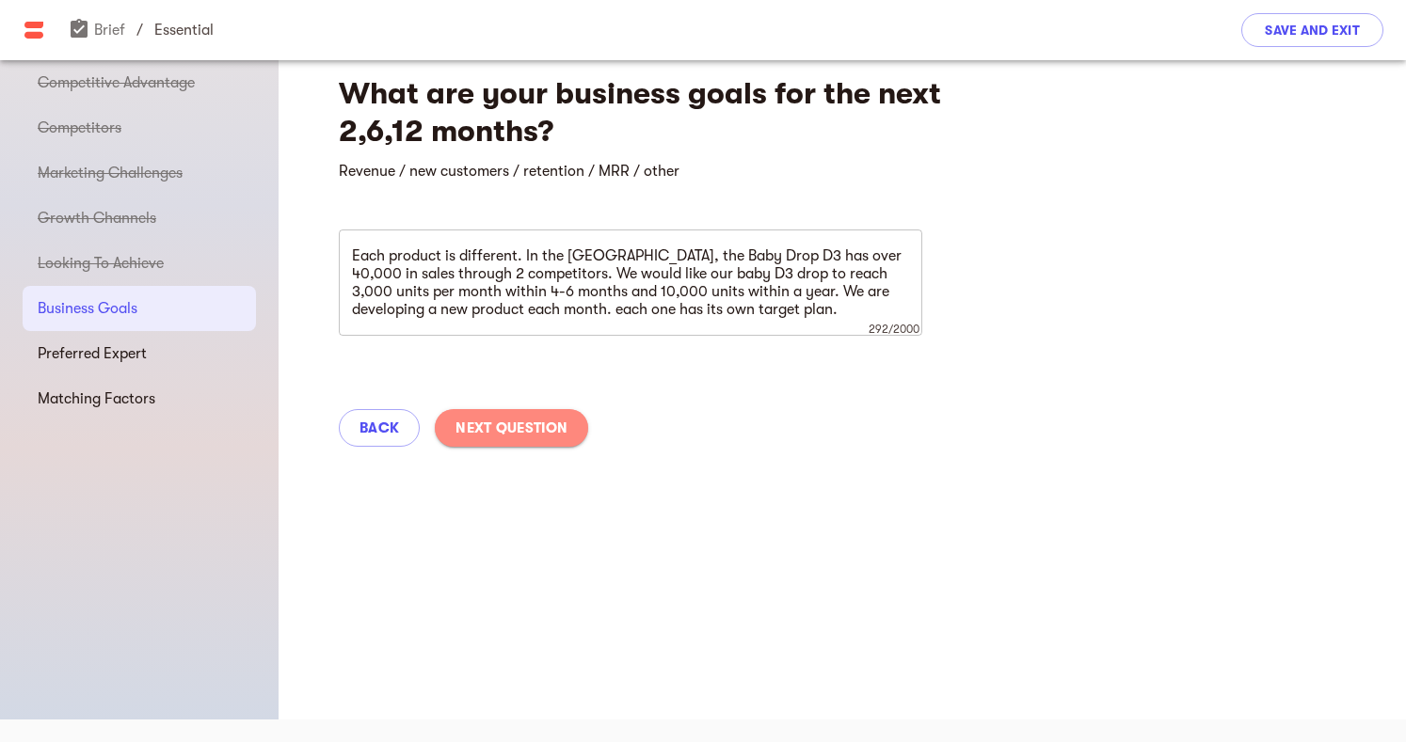
click at [518, 424] on span "Next Question" at bounding box center [511, 428] width 112 height 23
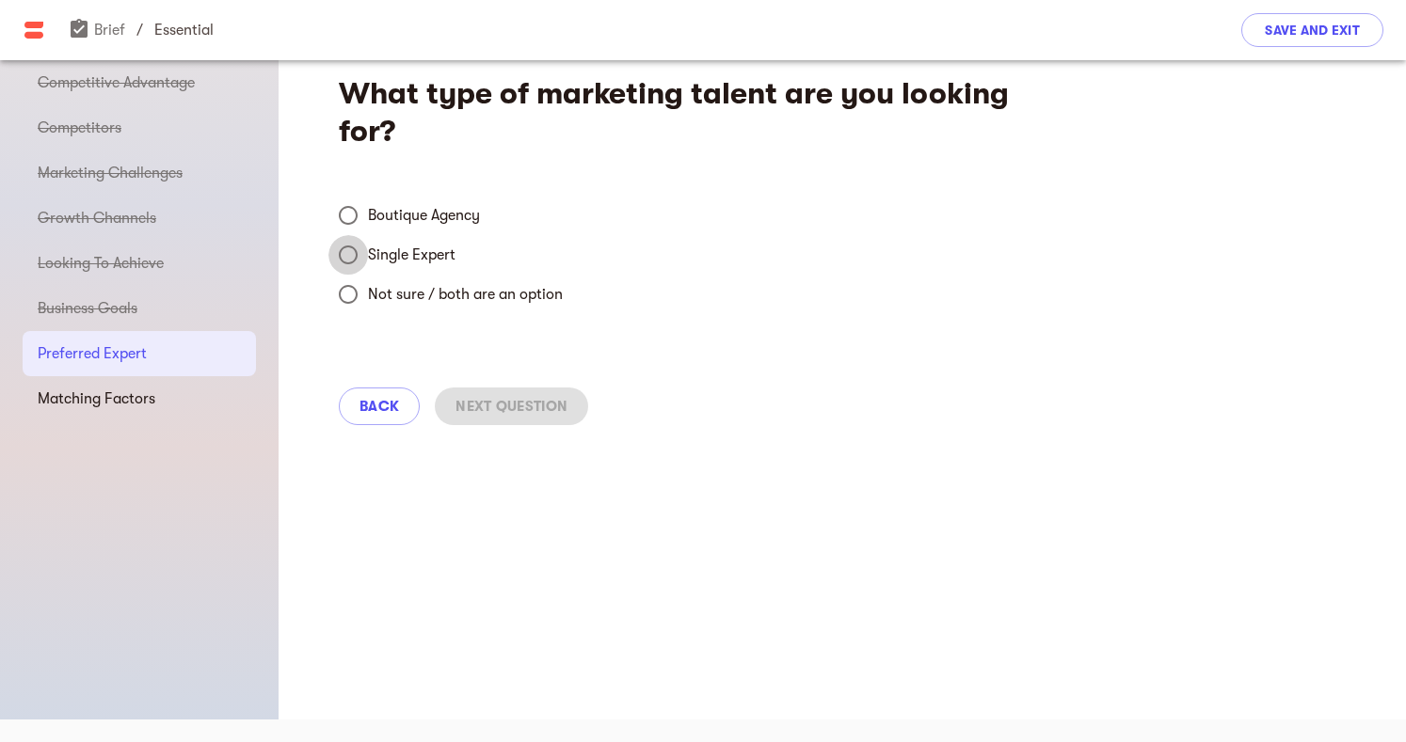
click at [350, 252] on input "Single Expert" at bounding box center [348, 255] width 40 height 40
radio input "true"
click at [478, 405] on span "Next Question" at bounding box center [511, 406] width 112 height 23
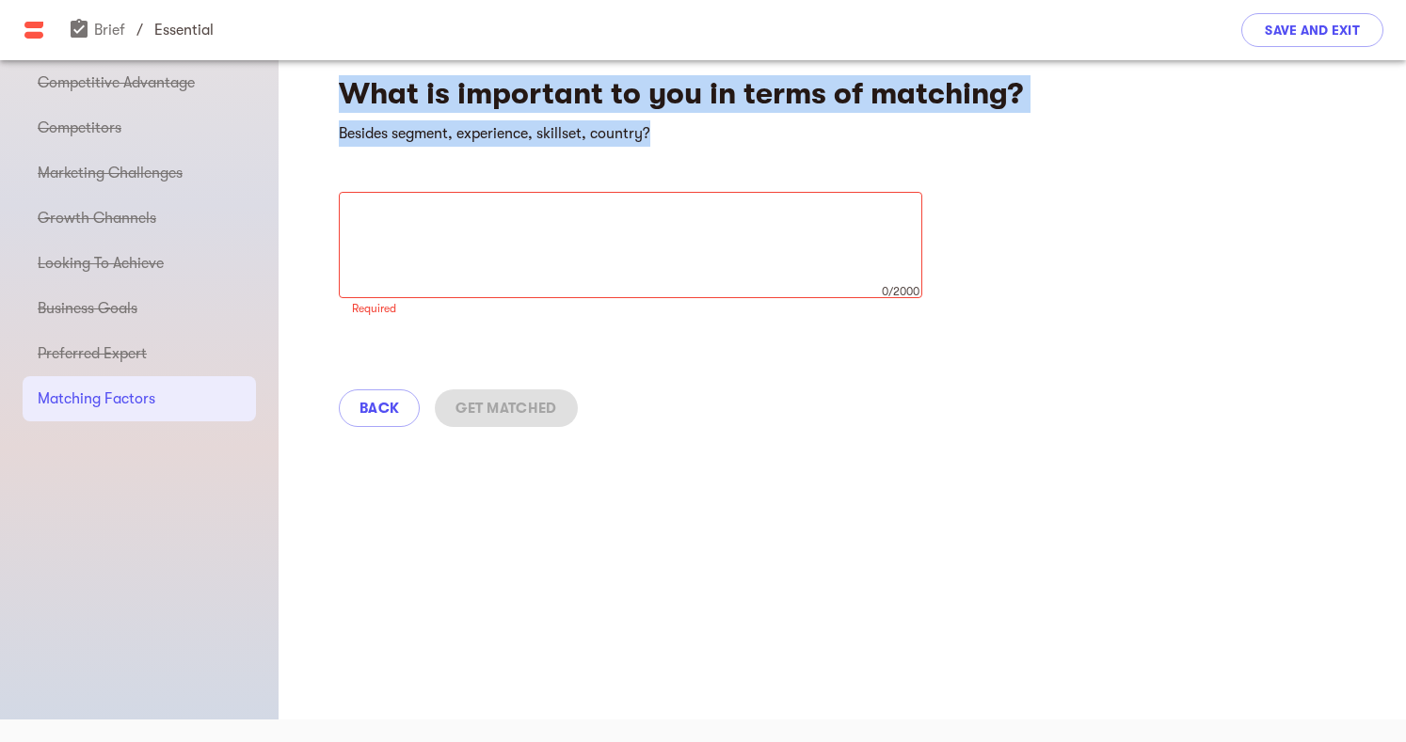
drag, startPoint x: 662, startPoint y: 128, endPoint x: 322, endPoint y: 74, distance: 344.8
click at [322, 74] on div "What is important to you in terms of matching? Besides segment, experience, ski…" at bounding box center [841, 245] width 1127 height 414
copy div "What is important to you in terms of matching? Besides segment, experience, ski…"
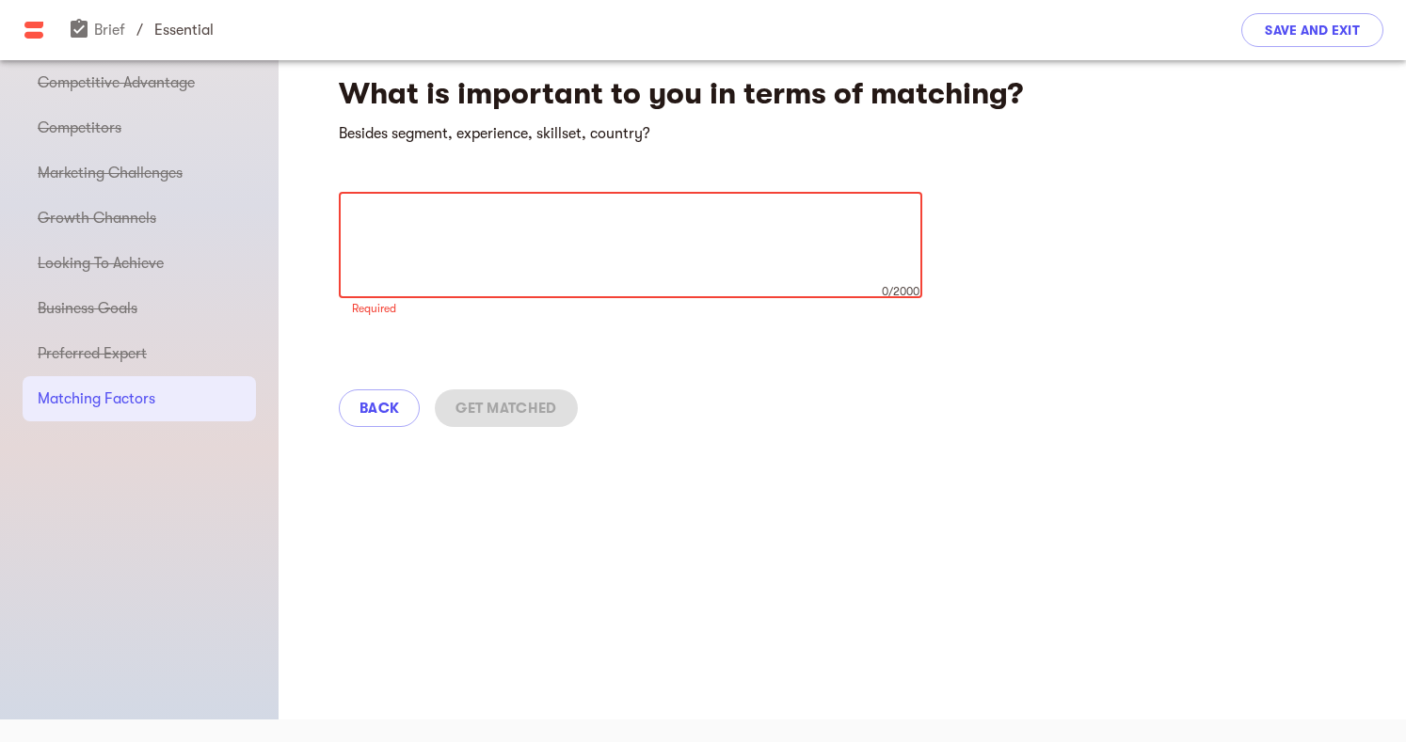
paste textarea "We’re looking for someone who not only has the right skills and market experien…"
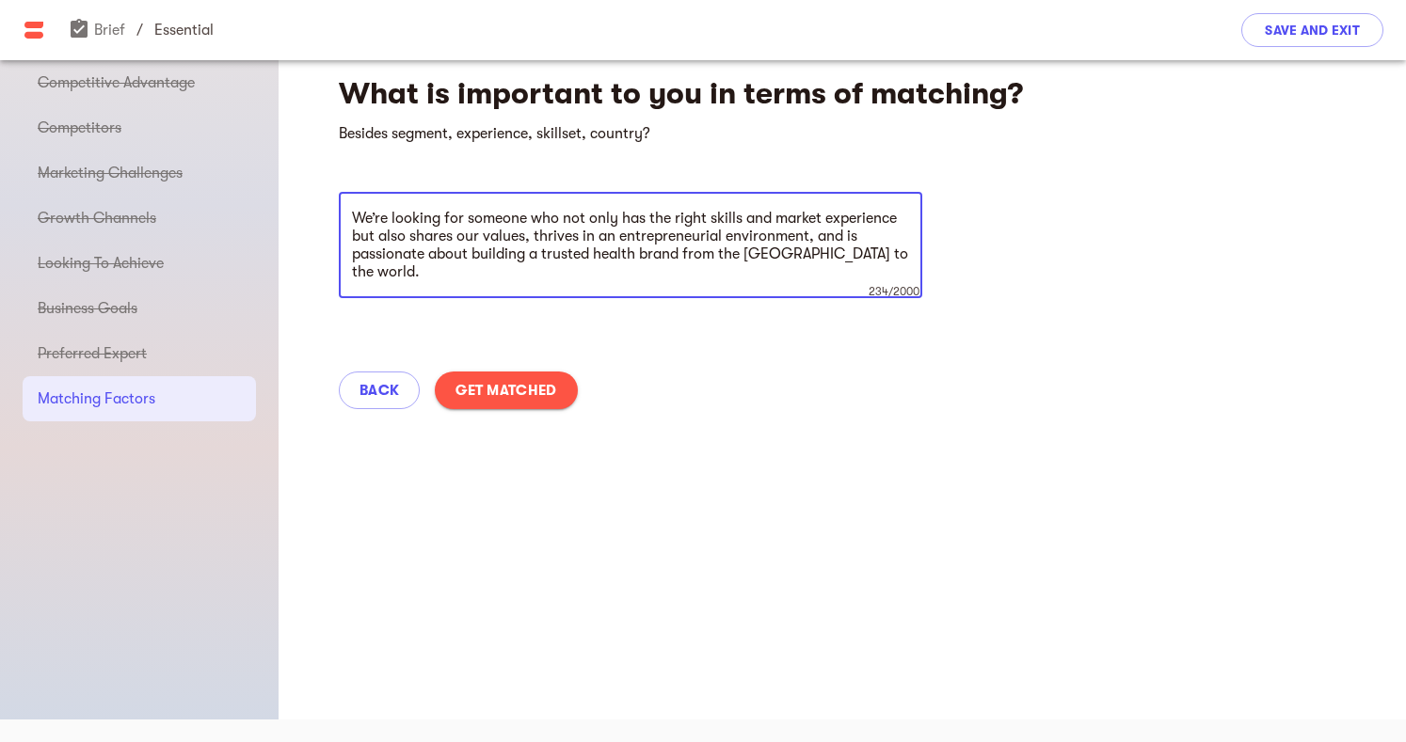
type textarea "We’re looking for someone who not only has the right skills and market experien…"
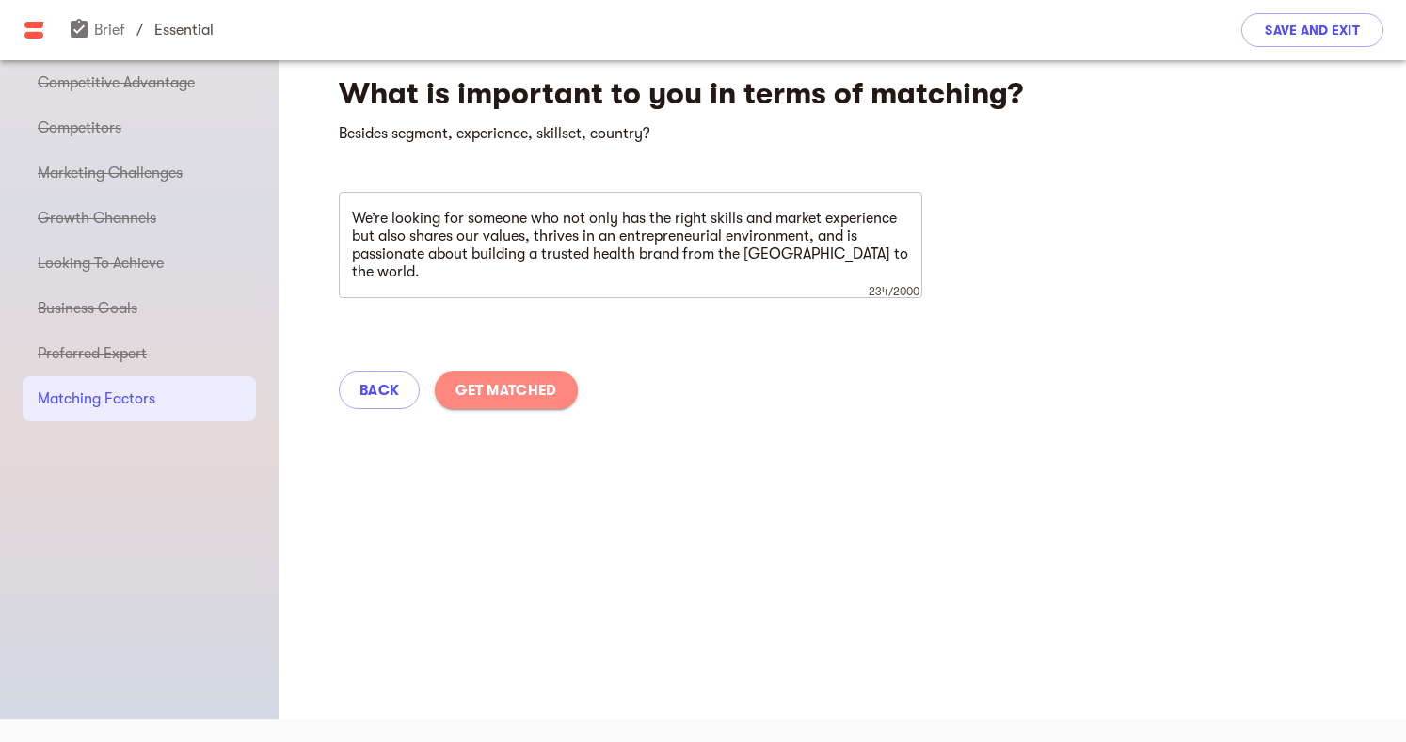
click at [524, 379] on span "Get Matched" at bounding box center [505, 390] width 101 height 23
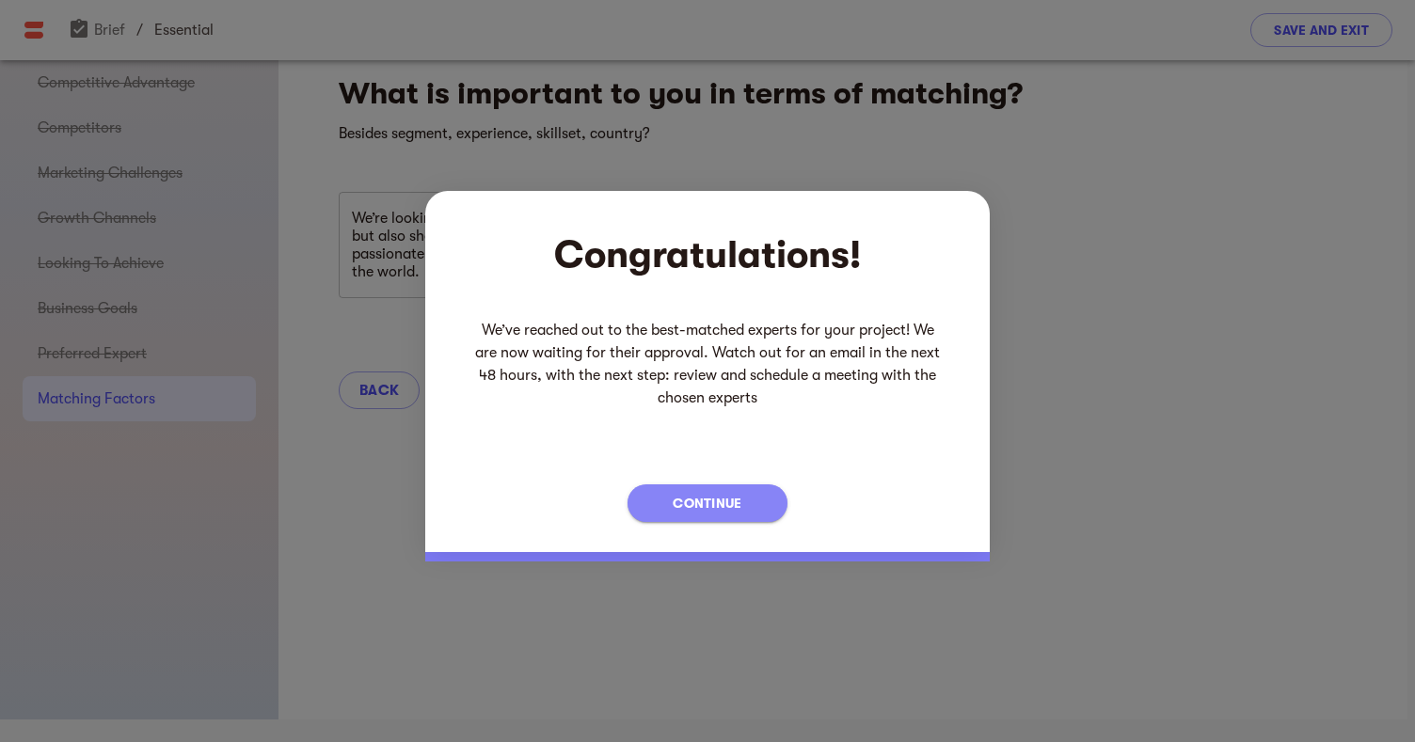
click at [709, 502] on span "Continue" at bounding box center [707, 503] width 69 height 23
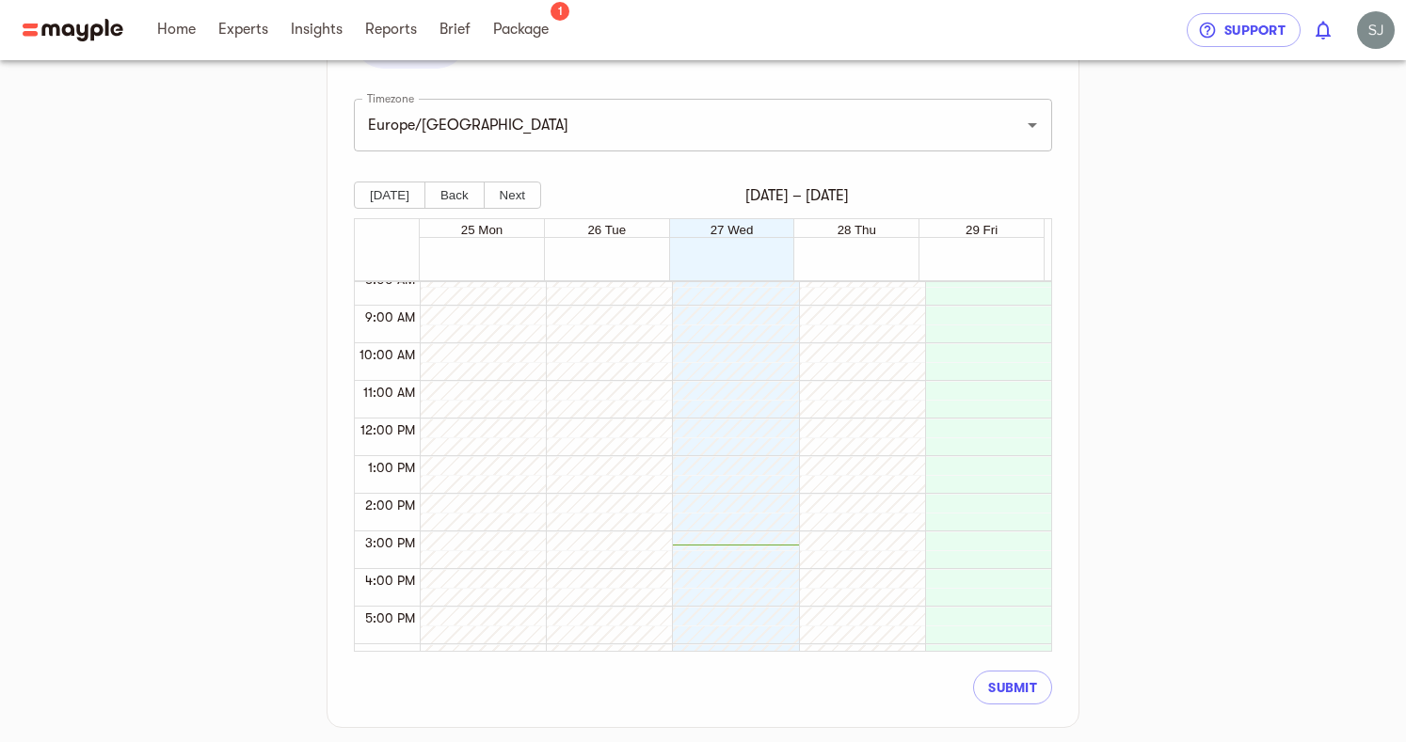
scroll to position [320, 0]
click at [966, 428] on div at bounding box center [983, 413] width 117 height 903
click at [960, 432] on div at bounding box center [983, 413] width 117 height 903
click at [960, 431] on div at bounding box center [983, 413] width 117 height 903
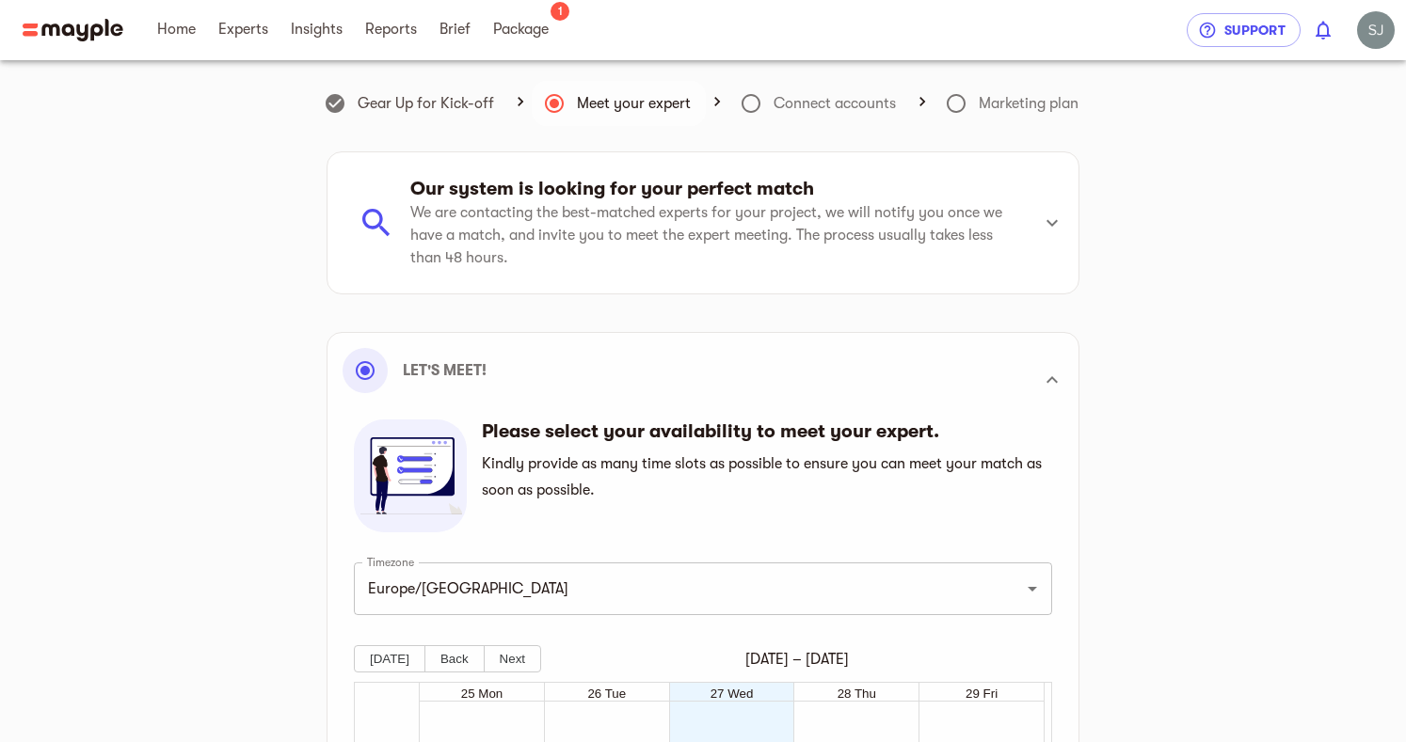
scroll to position [0, 0]
